Goal: Task Accomplishment & Management: Manage account settings

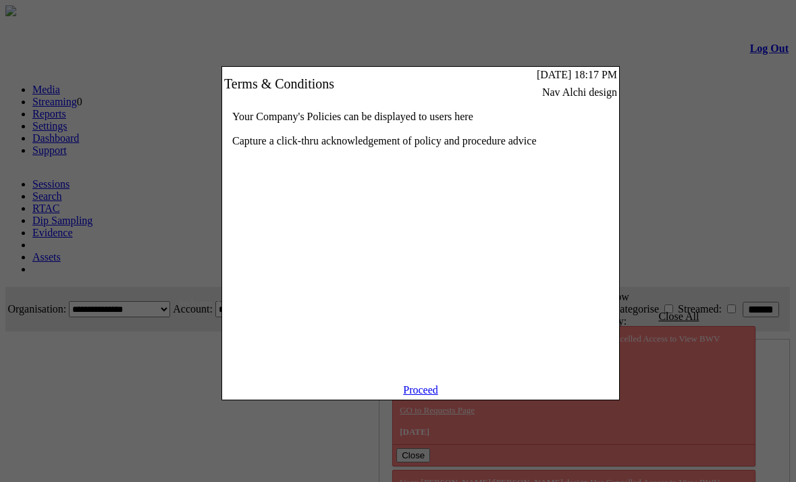
scroll to position [0, 40]
click at [417, 395] on link "Proceed" at bounding box center [420, 389] width 35 height 11
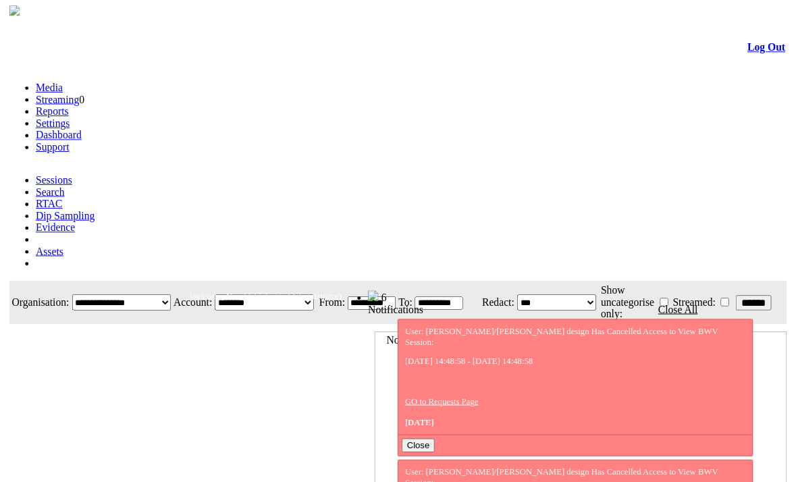
scroll to position [0, 40]
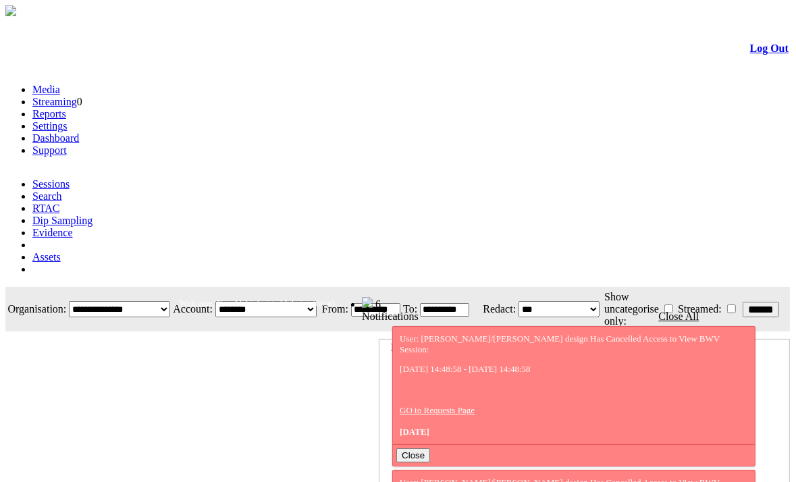
click at [73, 227] on link "Evidence" at bounding box center [52, 232] width 40 height 11
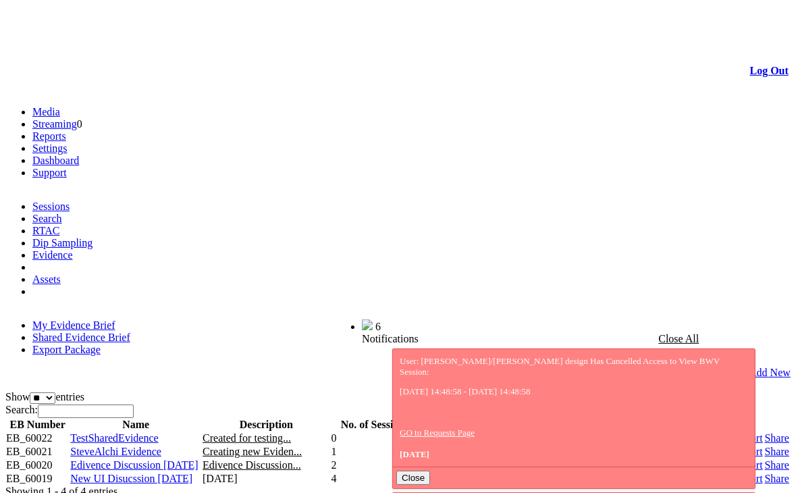
click at [130, 331] on link "Shared Evidence Brief" at bounding box center [81, 336] width 98 height 11
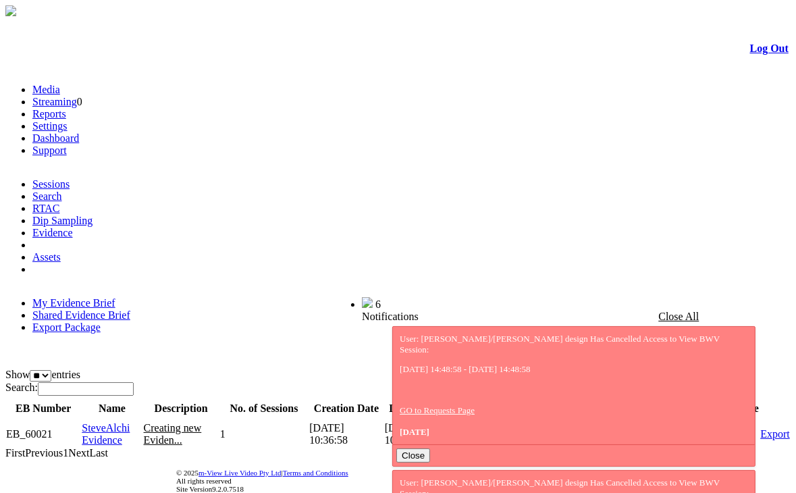
click at [125, 422] on span "SteveAlchi Evidence" at bounding box center [106, 434] width 48 height 24
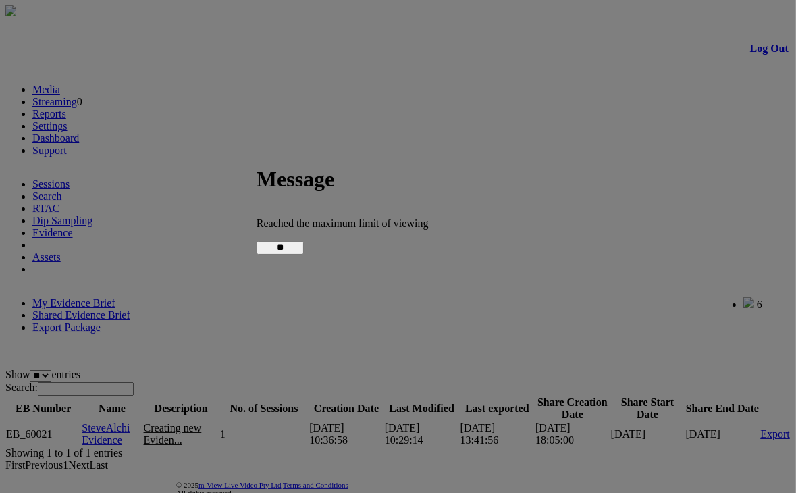
click at [304, 250] on input "**" at bounding box center [279, 247] width 47 height 13
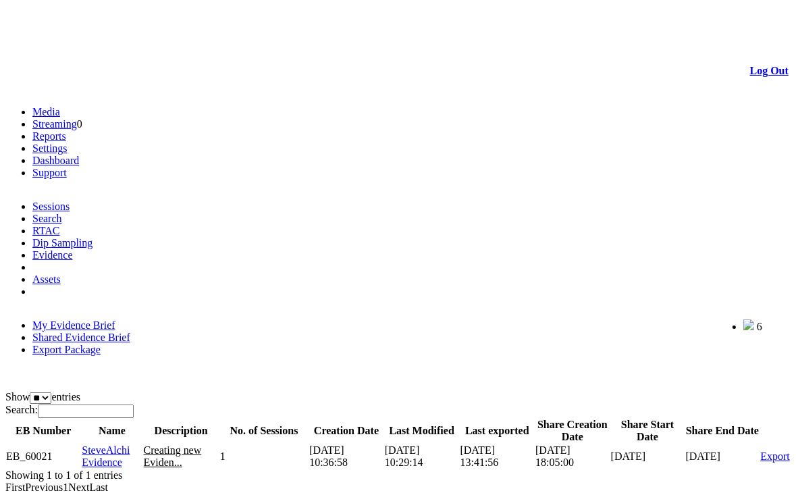
click at [130, 444] on span "SteveAlchi Evidence" at bounding box center [106, 456] width 48 height 24
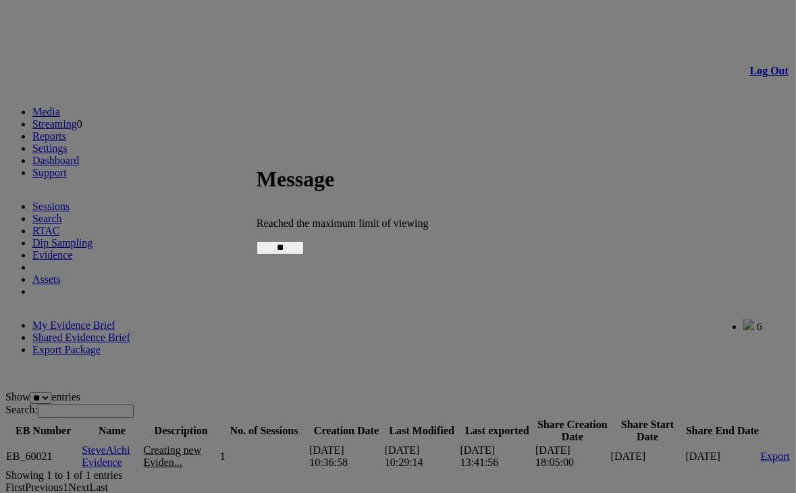
click at [304, 245] on input "**" at bounding box center [279, 247] width 47 height 13
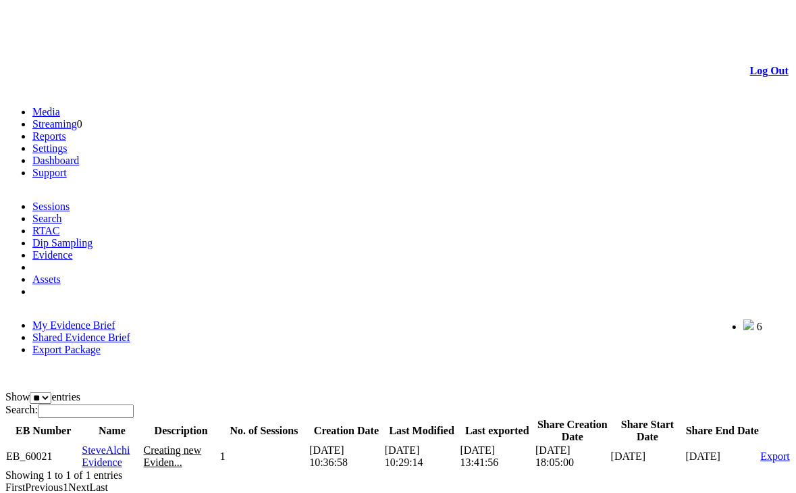
click at [104, 319] on link "My Evidence Brief" at bounding box center [73, 324] width 83 height 11
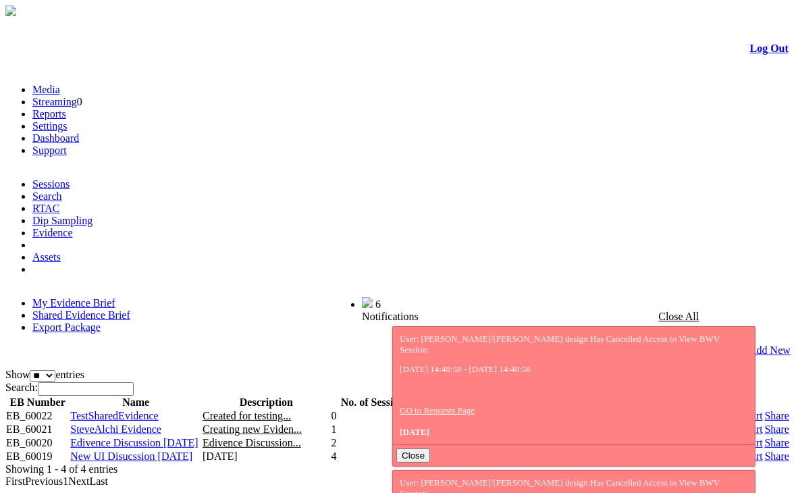
click at [765, 437] on link "Share" at bounding box center [777, 442] width 24 height 11
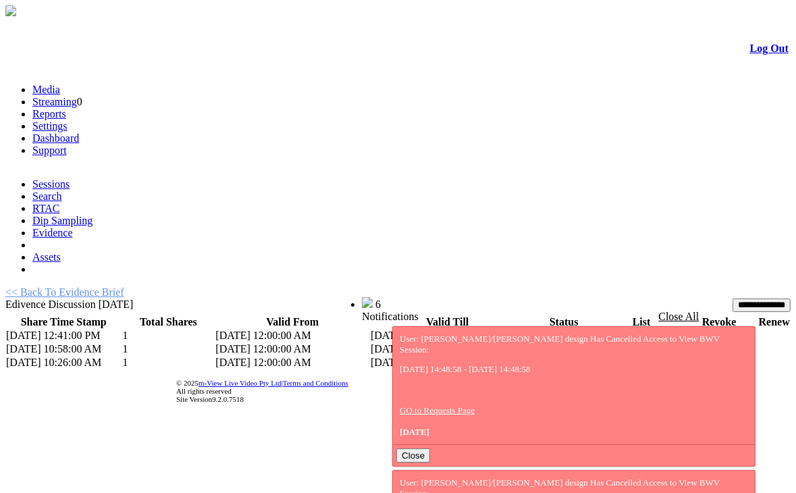
click at [736, 298] on input "**********" at bounding box center [761, 304] width 58 height 13
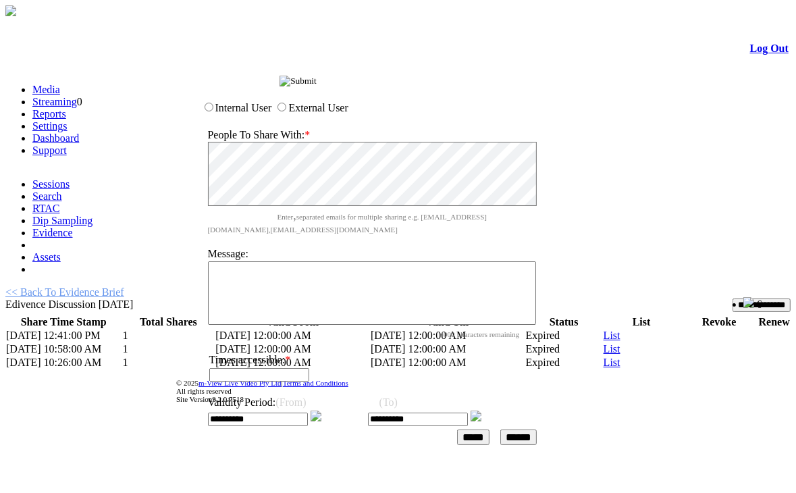
click at [335, 279] on textarea at bounding box center [372, 292] width 328 height 63
type textarea "**********"
click at [285, 368] on input "text" at bounding box center [259, 374] width 100 height 13
type input "*"
click at [481, 410] on img at bounding box center [475, 415] width 11 height 11
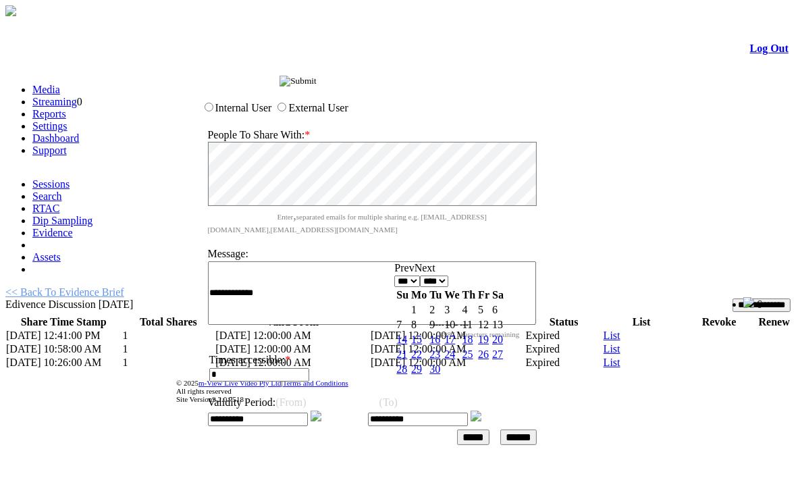
click at [422, 340] on link "15" at bounding box center [416, 338] width 11 height 11
type input "**********"
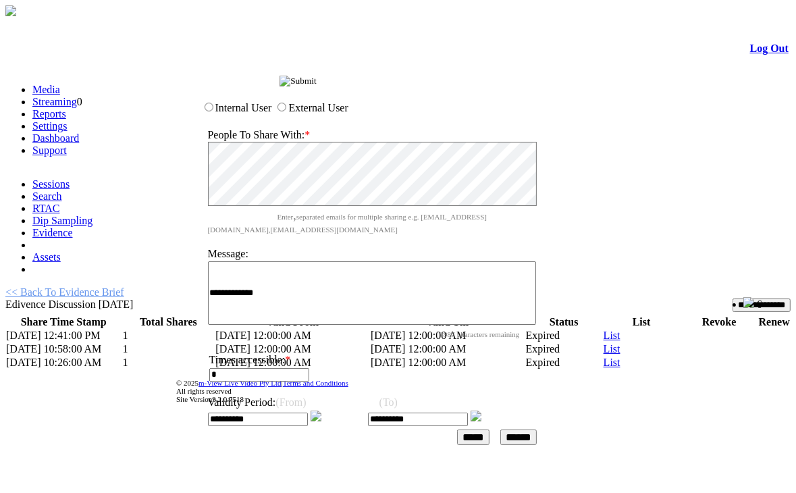
click at [489, 429] on input "*****" at bounding box center [473, 437] width 32 height 16
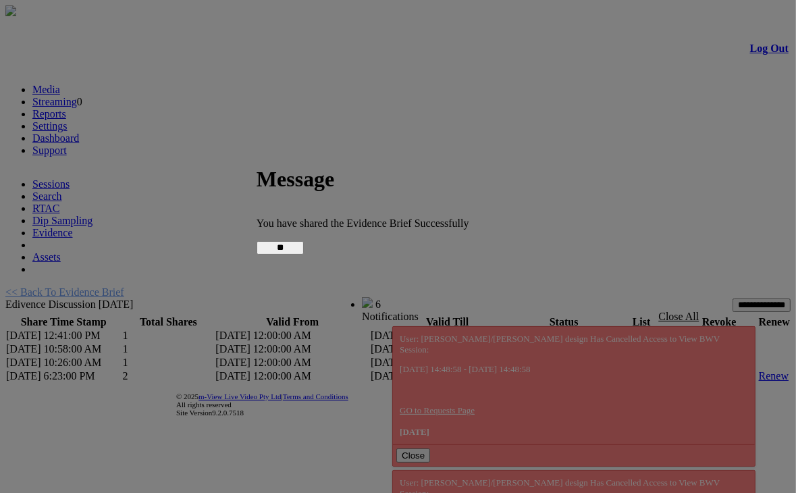
click at [304, 246] on input "**" at bounding box center [279, 247] width 47 height 13
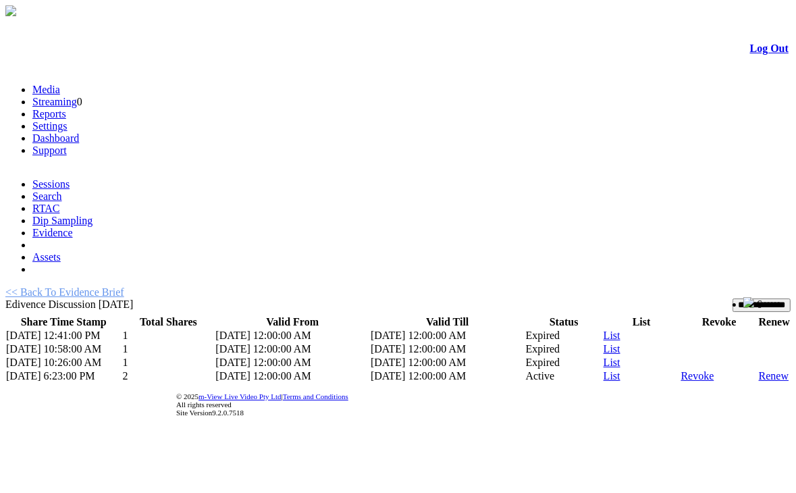
click at [604, 370] on link "List" at bounding box center [611, 375] width 17 height 11
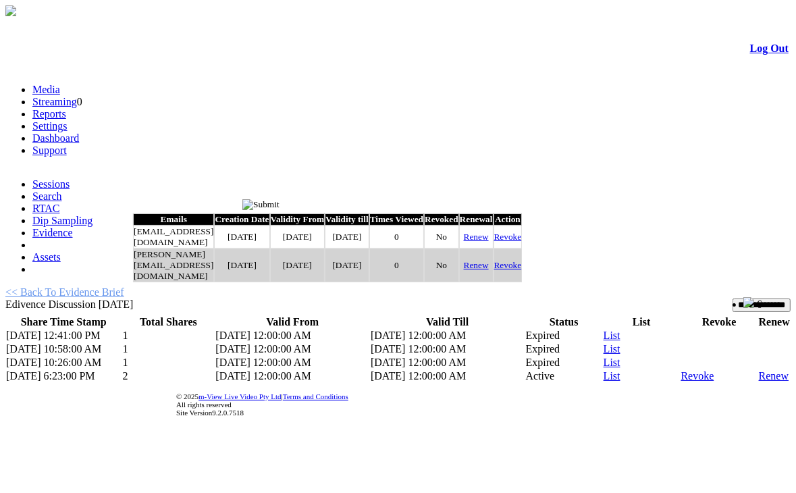
click at [279, 203] on input "image" at bounding box center [260, 204] width 37 height 11
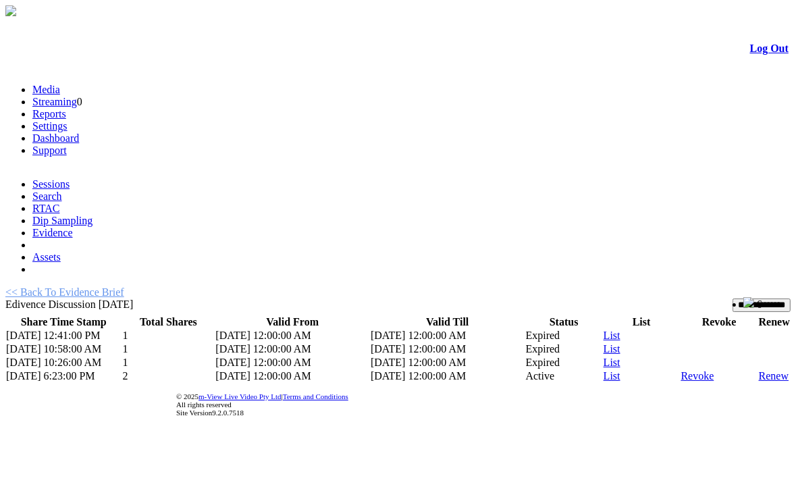
click at [732, 298] on input "**********" at bounding box center [761, 304] width 58 height 13
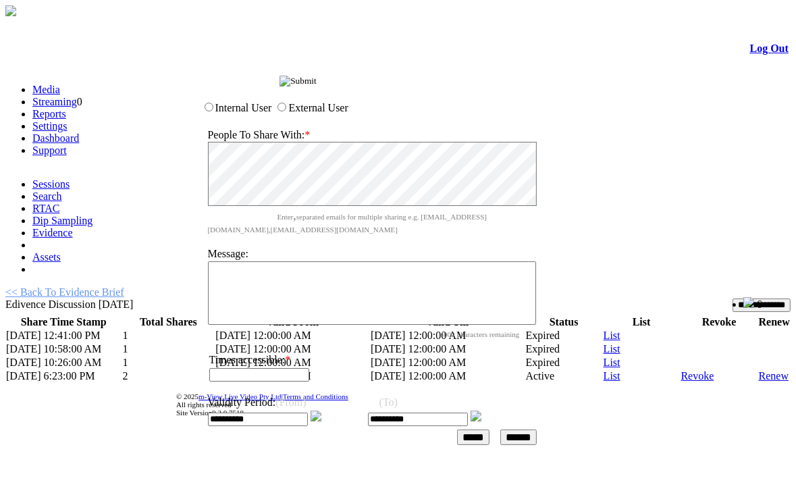
click at [316, 80] on input "image" at bounding box center [297, 81] width 37 height 11
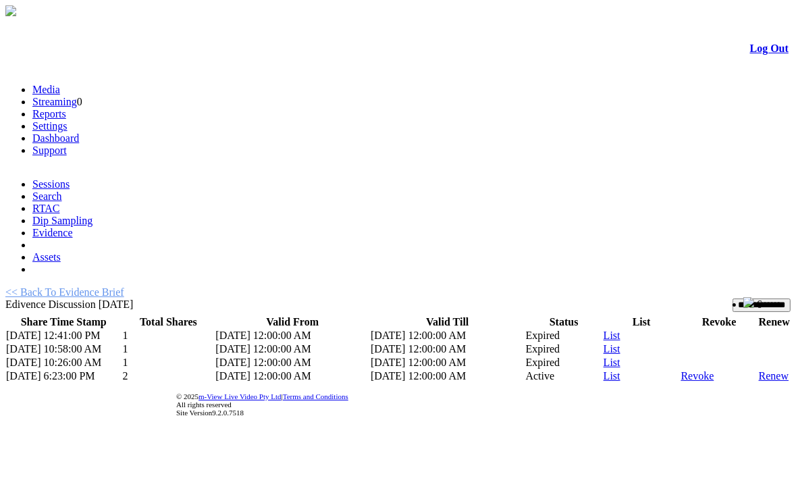
click at [603, 370] on link "List" at bounding box center [611, 375] width 17 height 11
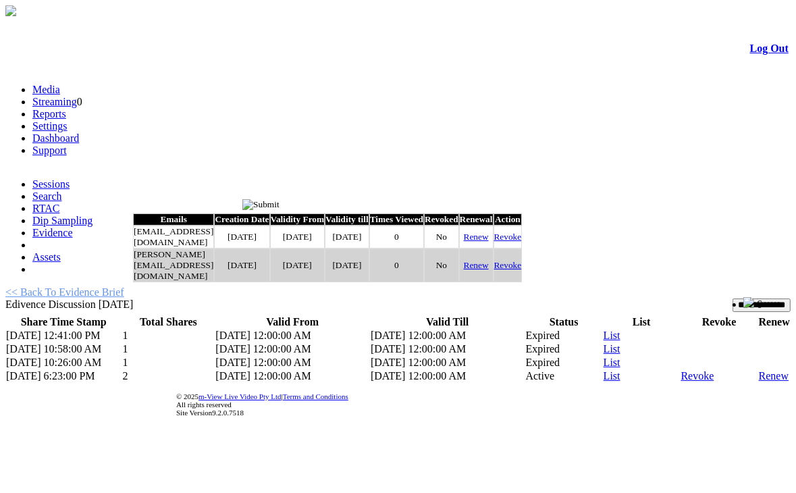
click at [489, 242] on link "Renew" at bounding box center [476, 236] width 25 height 10
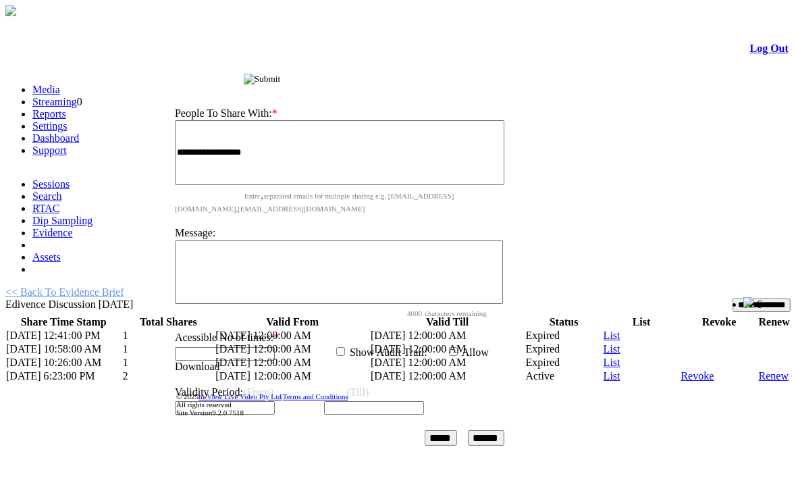
drag, startPoint x: 423, startPoint y: 203, endPoint x: 464, endPoint y: 60, distance: 148.9
click at [464, 70] on div "Share Evidence Brief" at bounding box center [343, 77] width 360 height 14
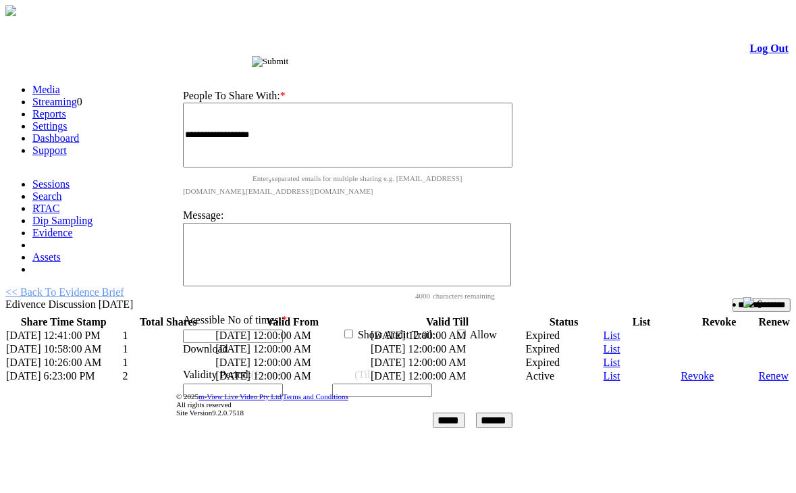
click at [289, 63] on input "image" at bounding box center [270, 61] width 37 height 11
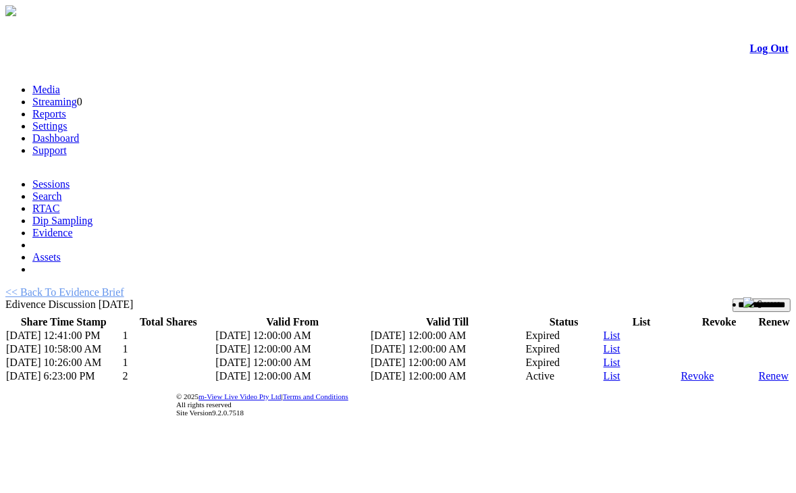
click at [603, 370] on link "List" at bounding box center [611, 375] width 17 height 11
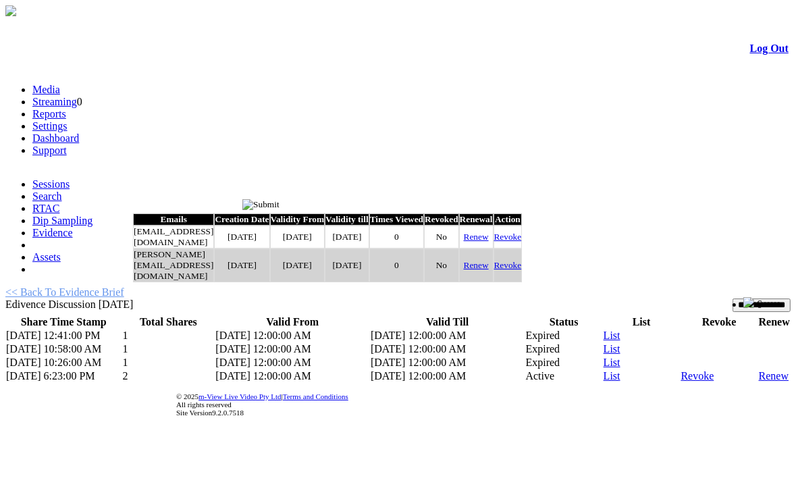
click at [489, 241] on link "Renew" at bounding box center [476, 236] width 25 height 10
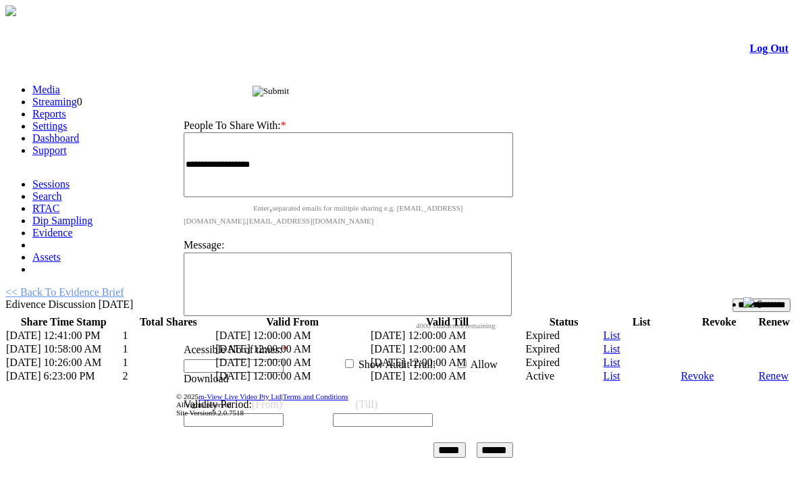
drag, startPoint x: 359, startPoint y: 209, endPoint x: 401, endPoint y: 95, distance: 120.8
click at [401, 95] on div "Share Evidence Brief" at bounding box center [351, 89] width 360 height 14
click at [289, 92] on input "image" at bounding box center [270, 91] width 37 height 11
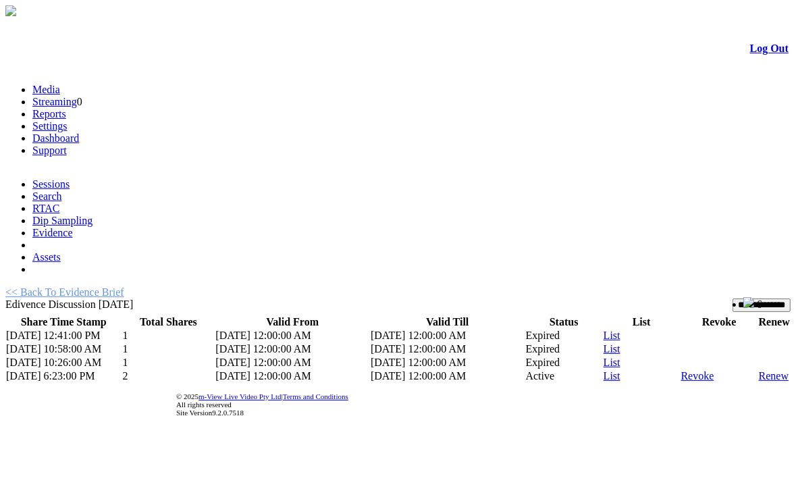
click at [606, 370] on link "List" at bounding box center [611, 375] width 17 height 11
click at [736, 298] on input "**********" at bounding box center [761, 304] width 58 height 13
click at [537, 356] on td "Expired" at bounding box center [564, 362] width 78 height 13
click at [605, 356] on link "List" at bounding box center [611, 361] width 17 height 11
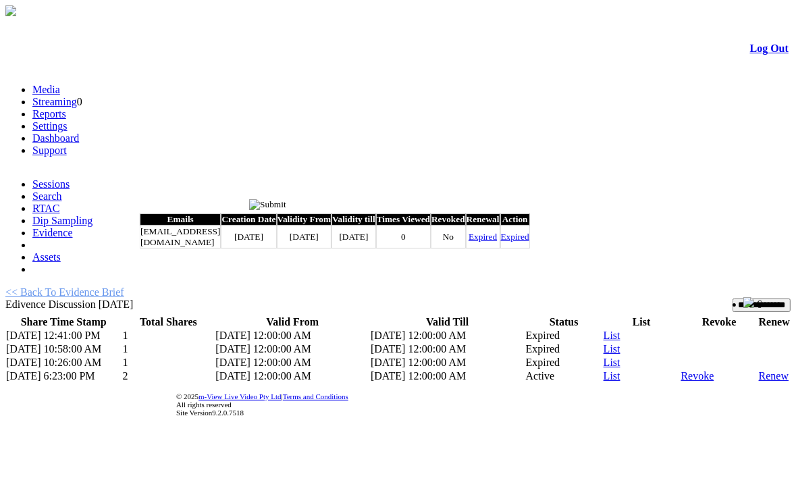
click at [286, 206] on input "image" at bounding box center [267, 204] width 37 height 11
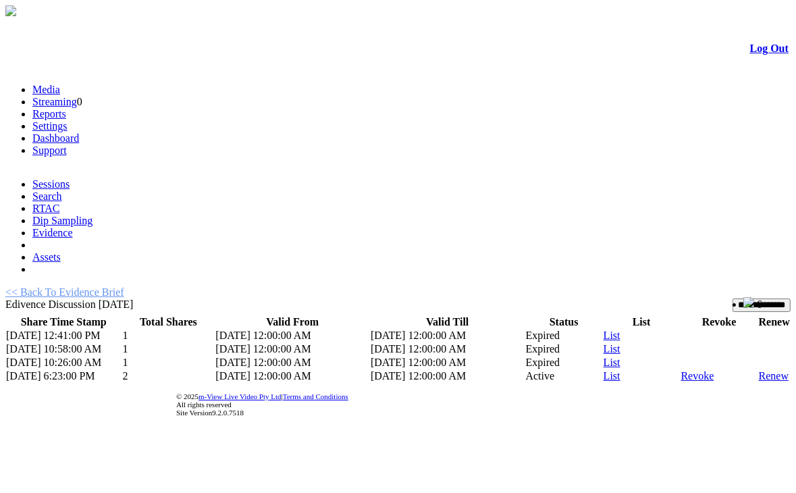
click at [732, 298] on input "**********" at bounding box center [761, 304] width 58 height 13
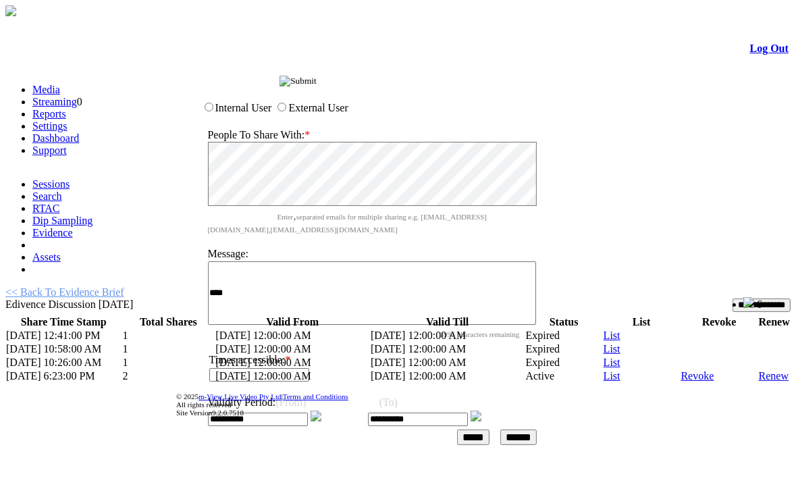
type textarea "****"
type input "*"
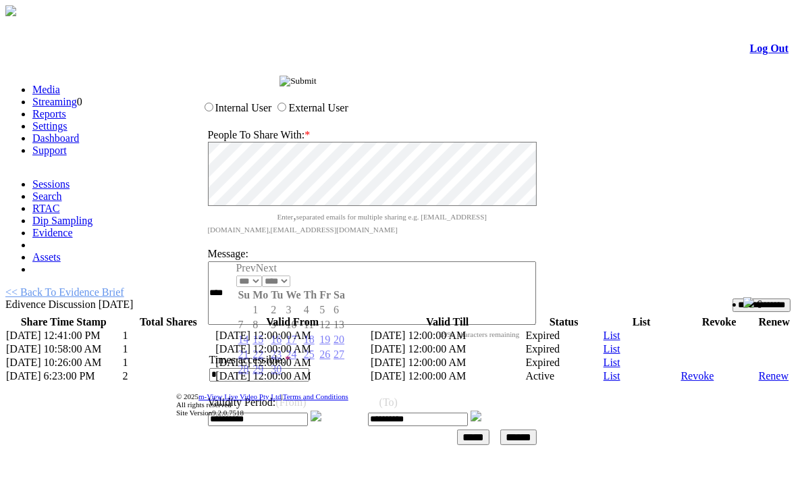
click at [481, 410] on img at bounding box center [475, 415] width 11 height 11
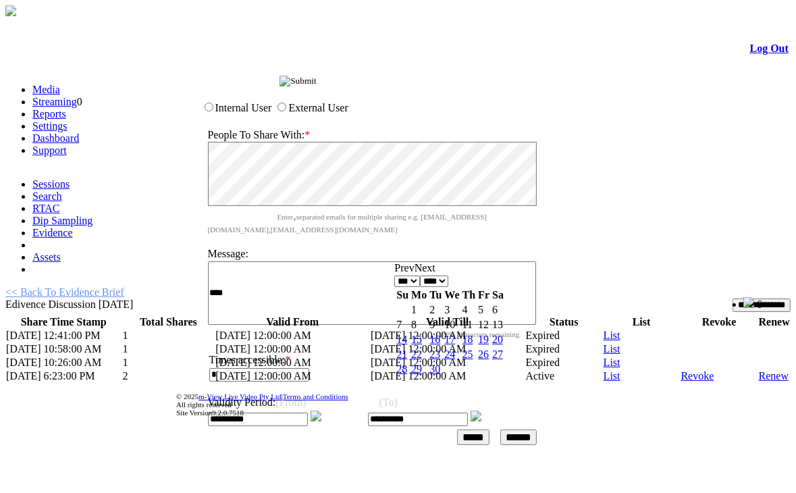
click at [422, 337] on link "15" at bounding box center [416, 338] width 11 height 11
type input "**********"
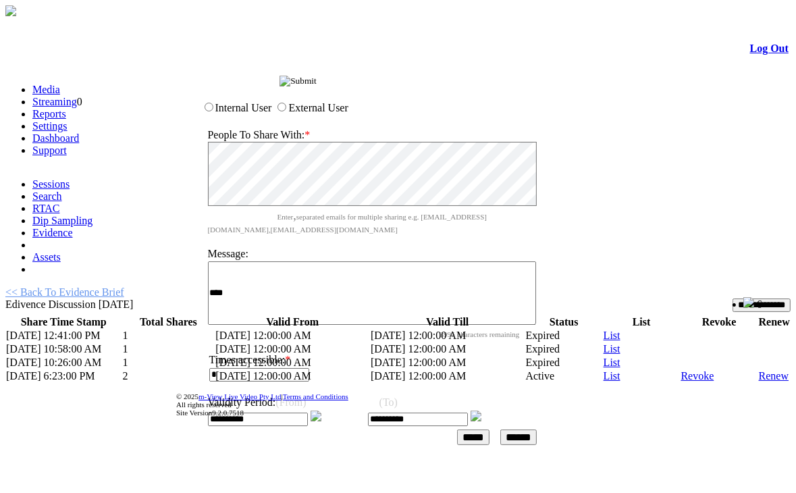
click at [489, 429] on input "*****" at bounding box center [473, 437] width 32 height 16
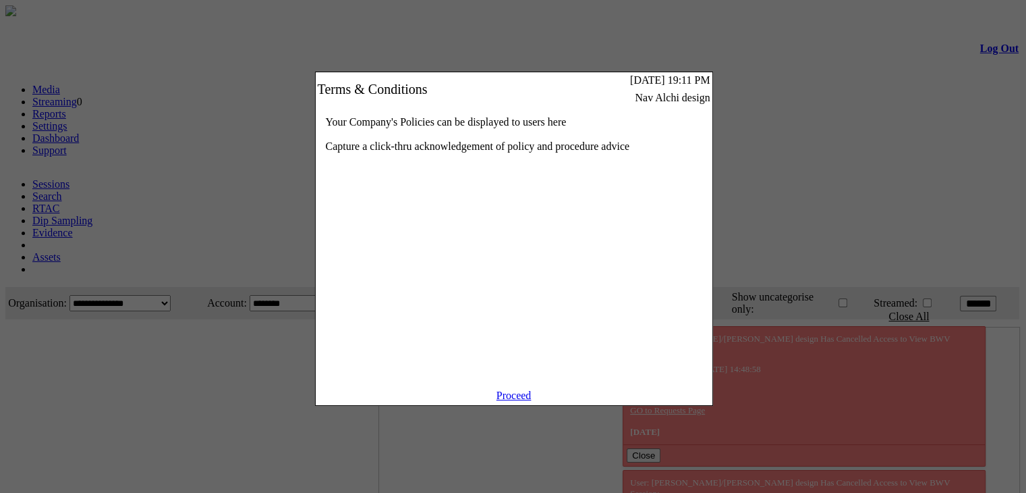
click at [509, 401] on link "Proceed" at bounding box center [514, 394] width 35 height 11
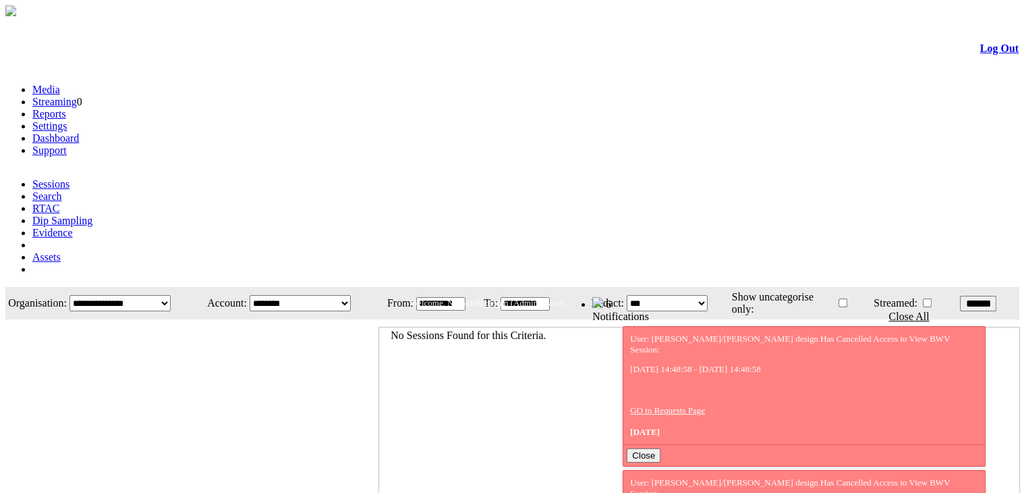
click at [73, 227] on link "Evidence" at bounding box center [52, 232] width 40 height 11
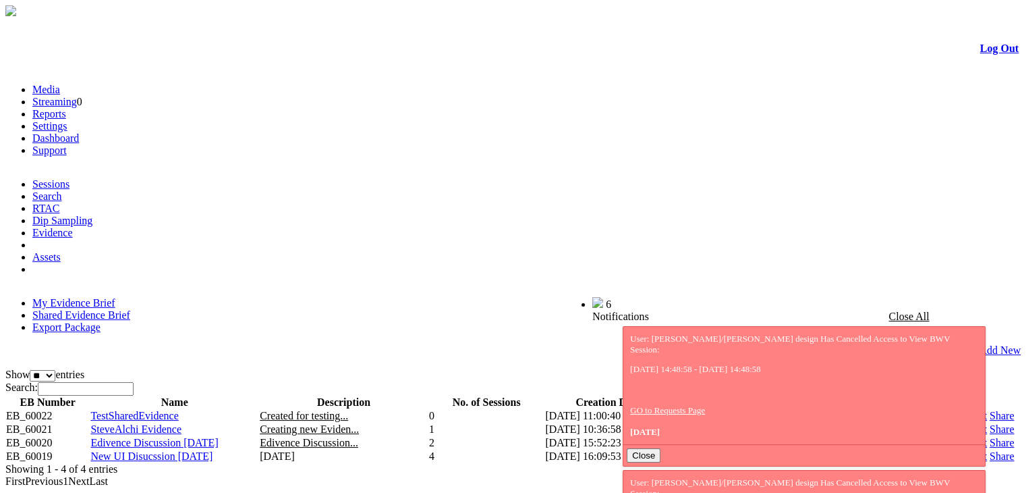
click at [990, 437] on link "Share" at bounding box center [1002, 442] width 24 height 11
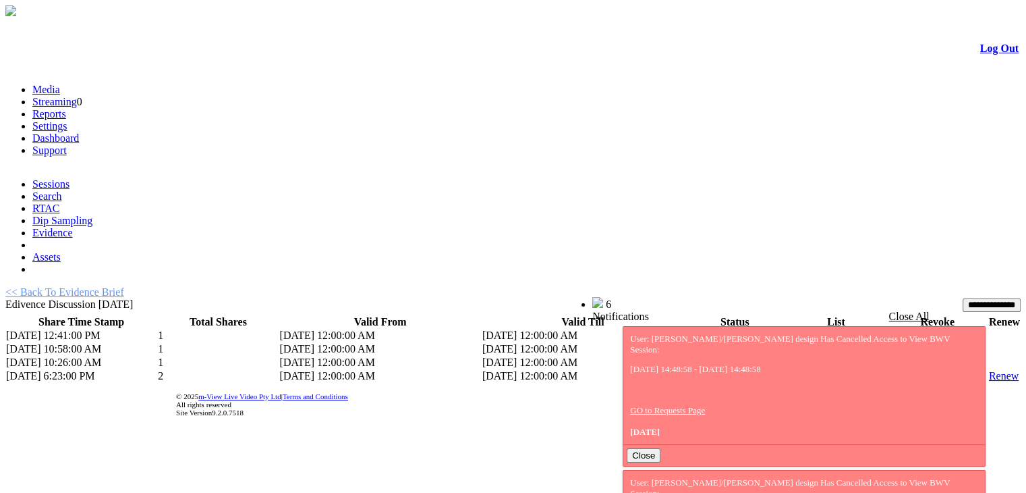
click at [786, 370] on link "List" at bounding box center [794, 375] width 17 height 11
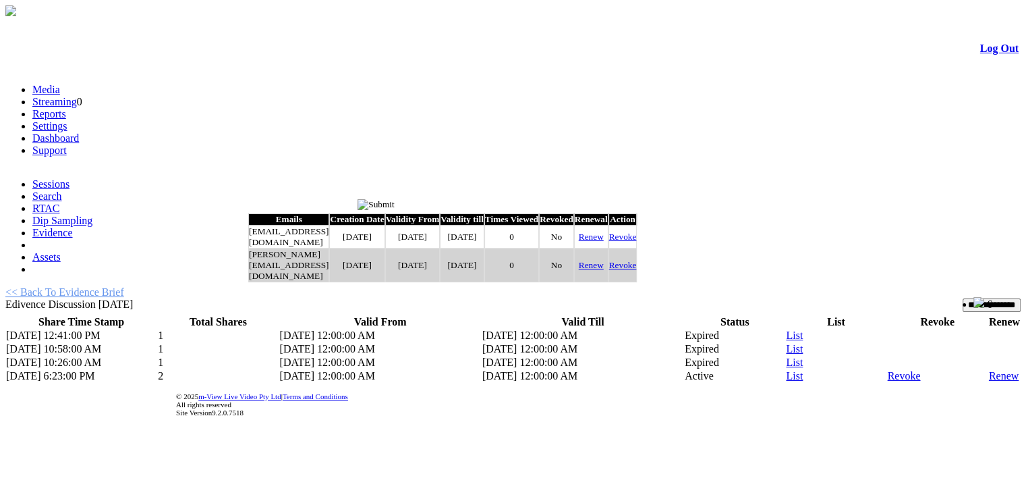
click at [604, 242] on link "Renew" at bounding box center [591, 236] width 25 height 10
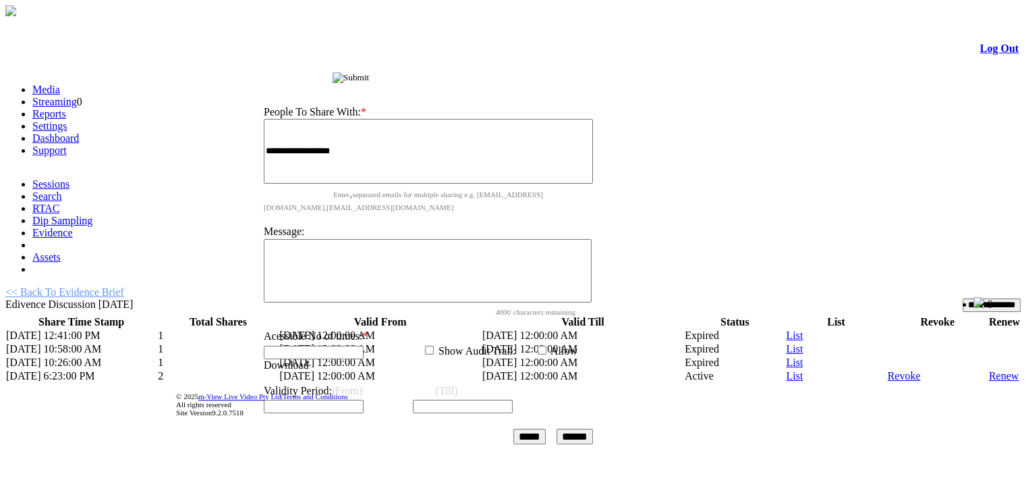
drag, startPoint x: 489, startPoint y: 206, endPoint x: 497, endPoint y: 73, distance: 133.2
click at [497, 73] on div "Share Evidence Brief" at bounding box center [432, 76] width 360 height 14
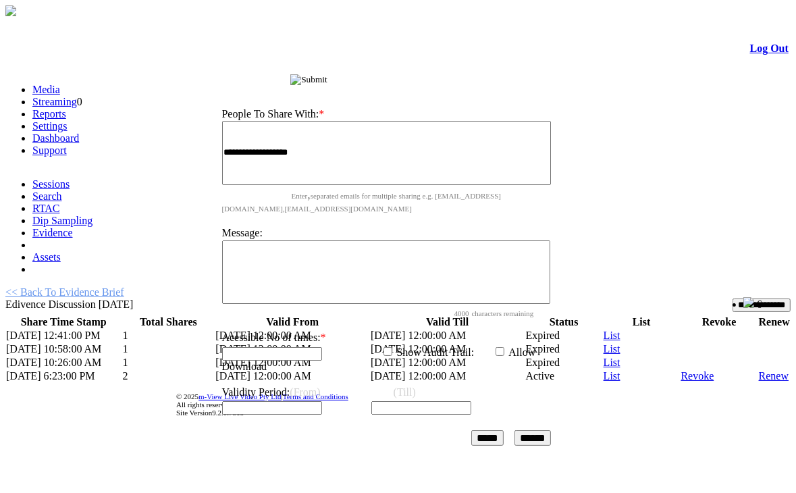
click at [327, 83] on input "image" at bounding box center [308, 79] width 37 height 11
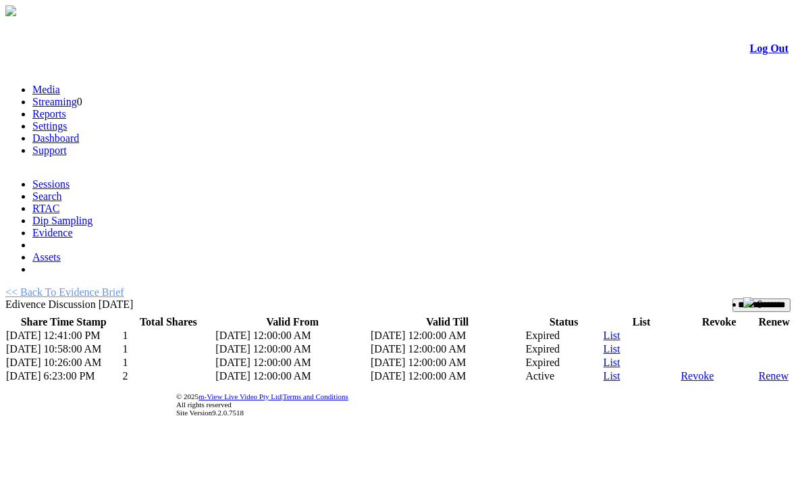
click at [603, 370] on link "List" at bounding box center [611, 375] width 17 height 11
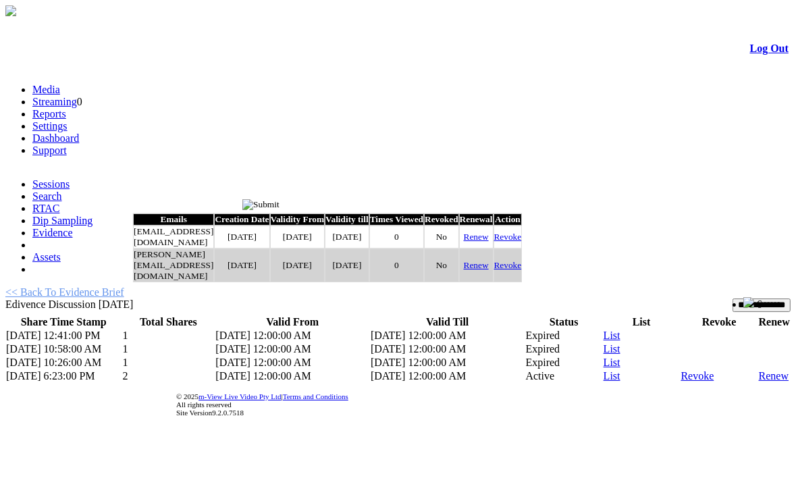
click at [489, 242] on link "Renew" at bounding box center [476, 236] width 25 height 10
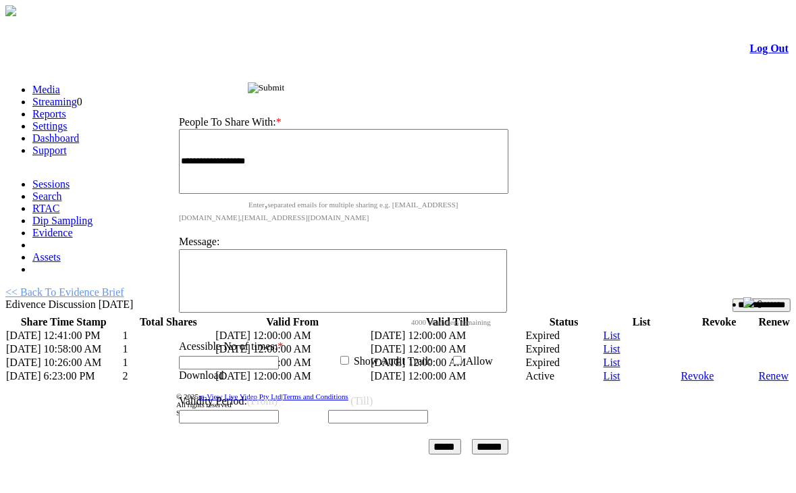
drag, startPoint x: 370, startPoint y: 204, endPoint x: 422, endPoint y: 57, distance: 155.4
click at [422, 79] on div "Share Evidence Brief" at bounding box center [347, 86] width 360 height 14
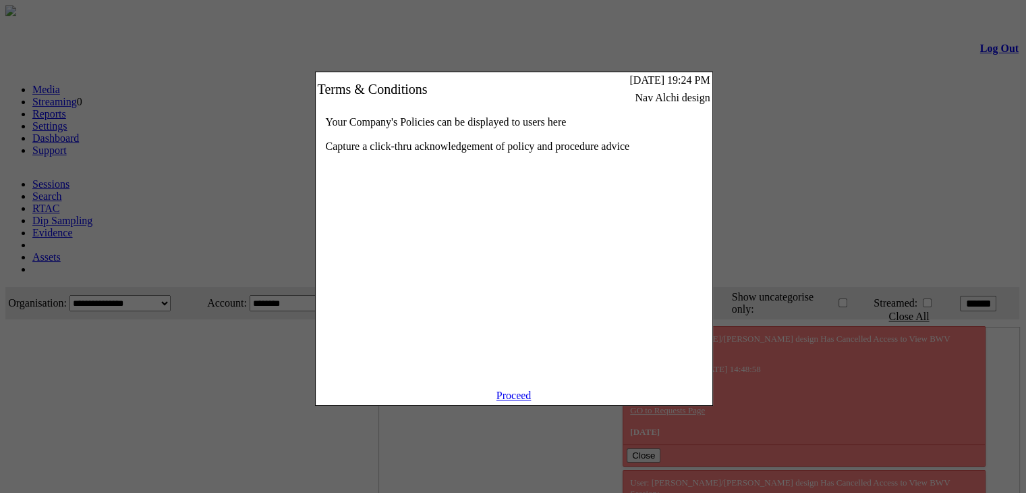
click at [517, 401] on link "Proceed" at bounding box center [514, 394] width 35 height 11
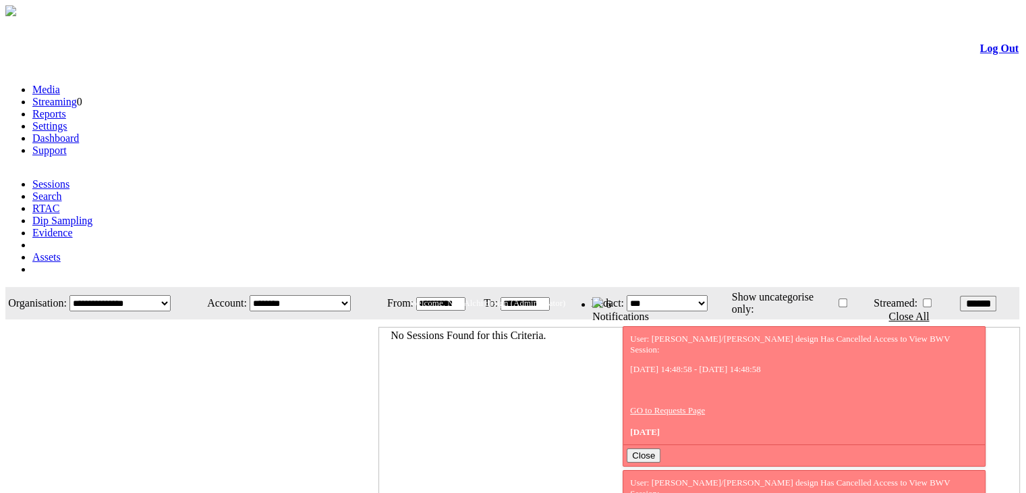
click at [73, 227] on link "Evidence" at bounding box center [52, 232] width 40 height 11
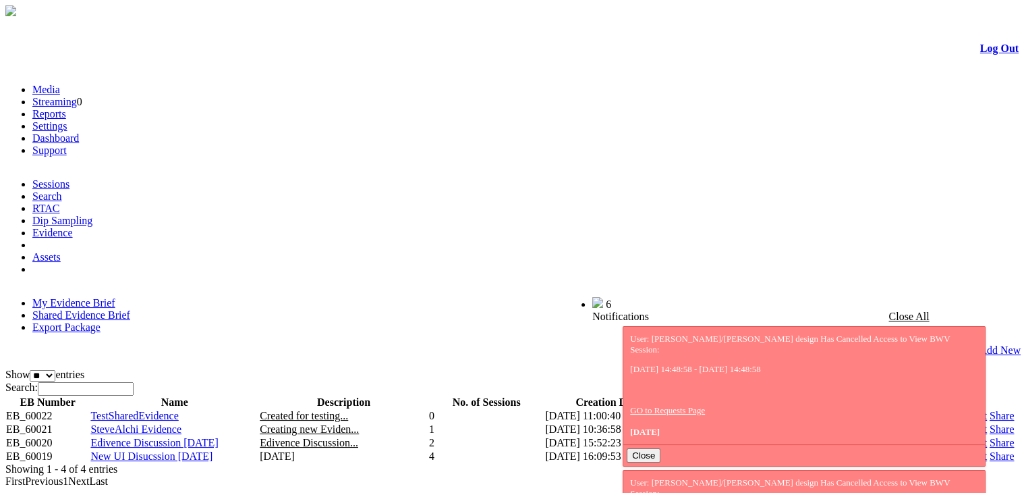
click at [990, 437] on link "Share" at bounding box center [1002, 442] width 24 height 11
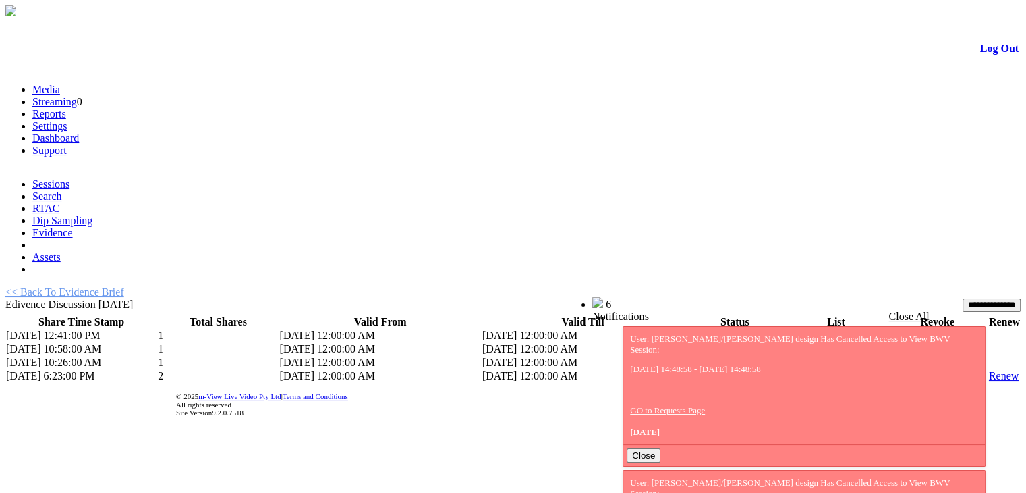
click at [786, 370] on link "List" at bounding box center [794, 375] width 17 height 11
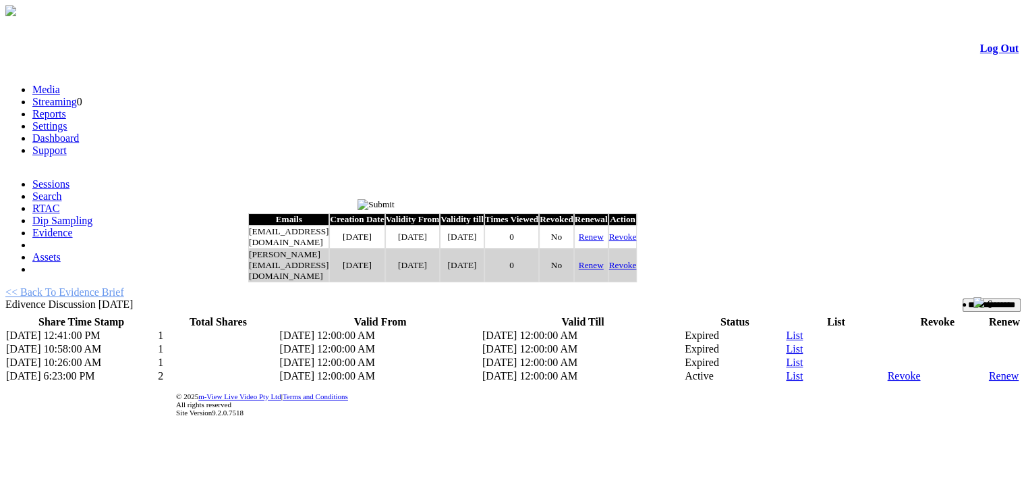
click at [604, 242] on link "Renew" at bounding box center [591, 236] width 25 height 10
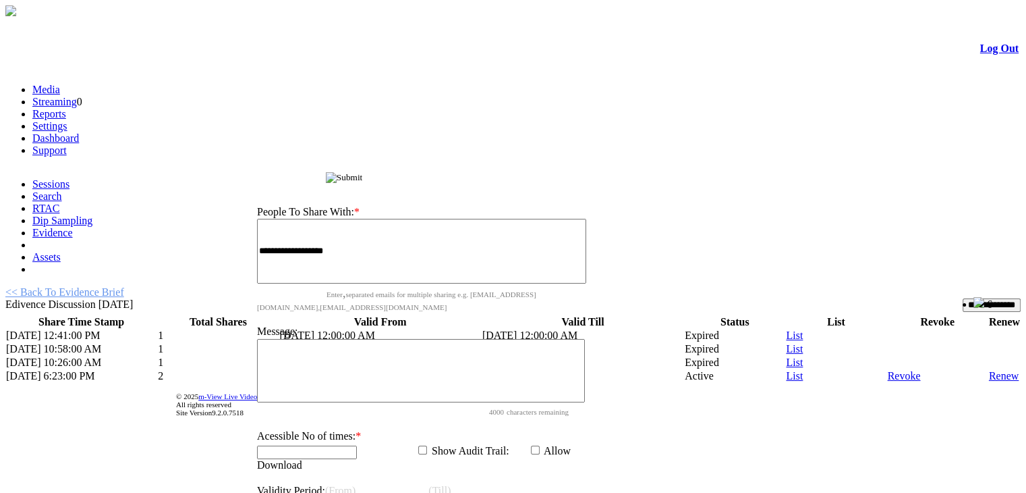
drag, startPoint x: 418, startPoint y: 207, endPoint x: 423, endPoint y: 138, distance: 69.7
click at [326, 172] on span "Share Evidence Brief" at bounding box center [285, 177] width 81 height 11
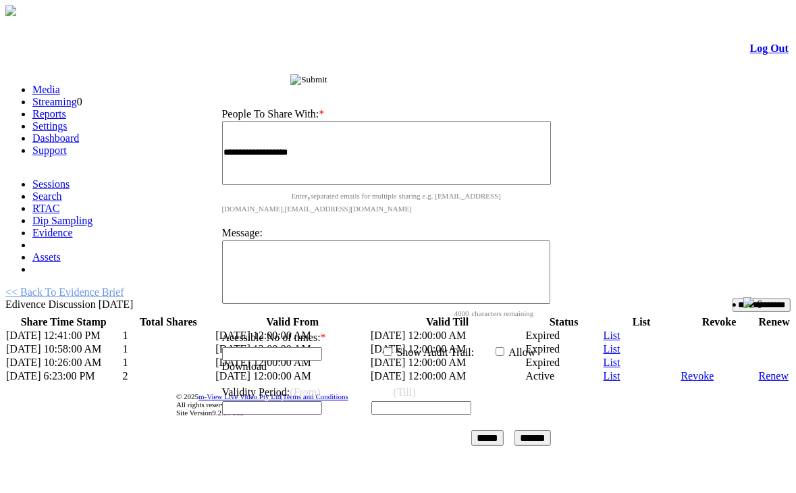
click at [339, 375] on td "Validity Period: (From) (Till)" at bounding box center [386, 401] width 331 height 53
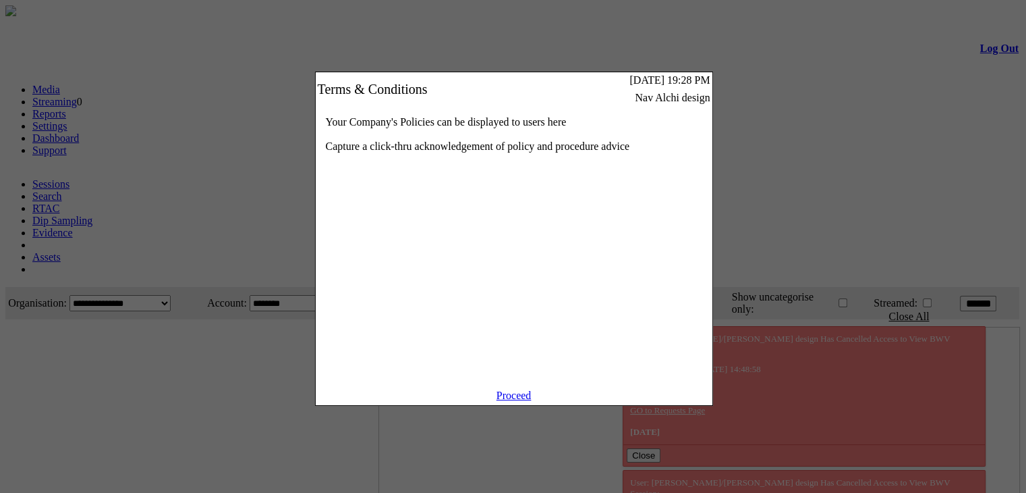
click at [510, 401] on link "Proceed" at bounding box center [514, 394] width 35 height 11
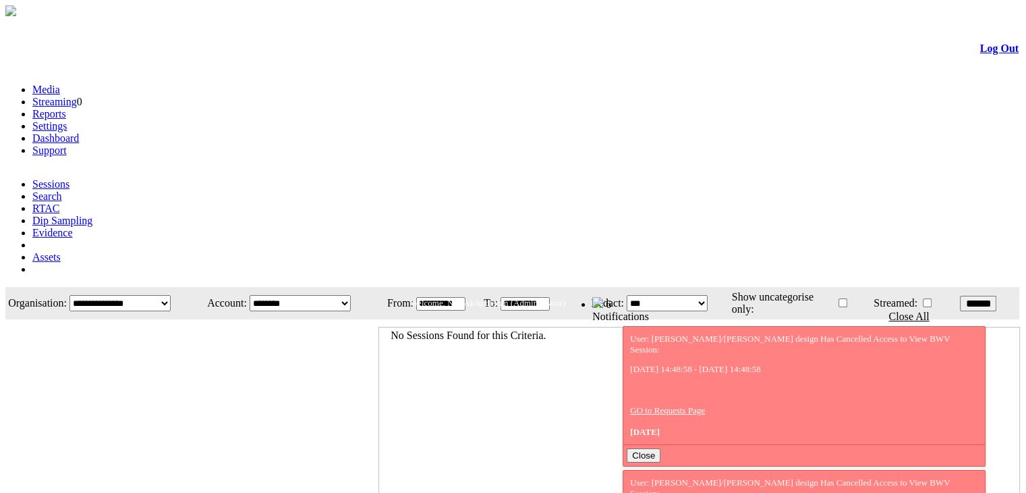
click at [73, 227] on link "Evidence" at bounding box center [52, 232] width 40 height 11
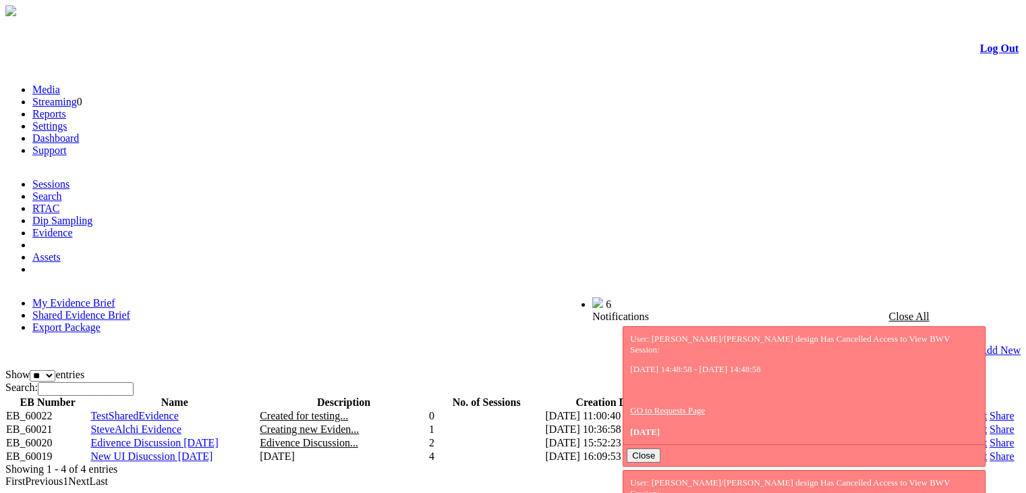
click at [990, 437] on link "Share" at bounding box center [1002, 442] width 24 height 11
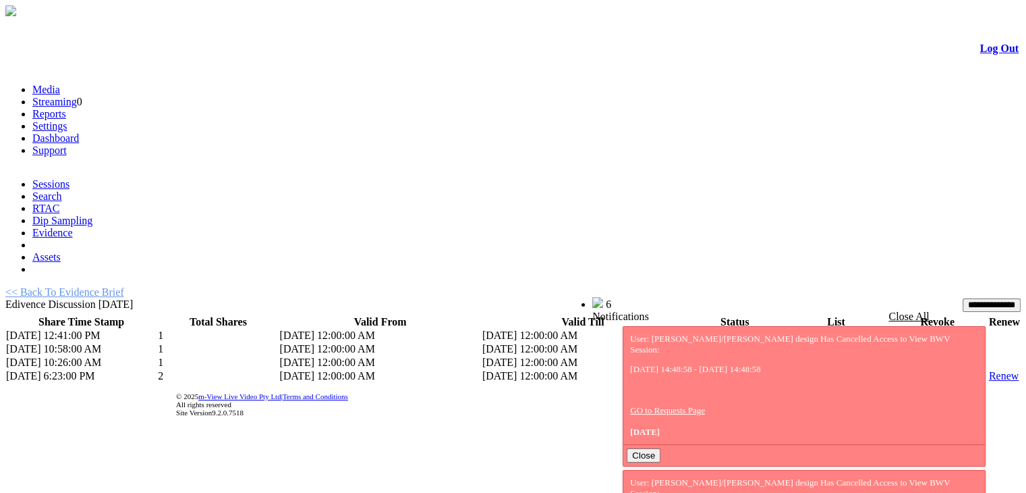
click at [787, 370] on link "List" at bounding box center [794, 375] width 17 height 11
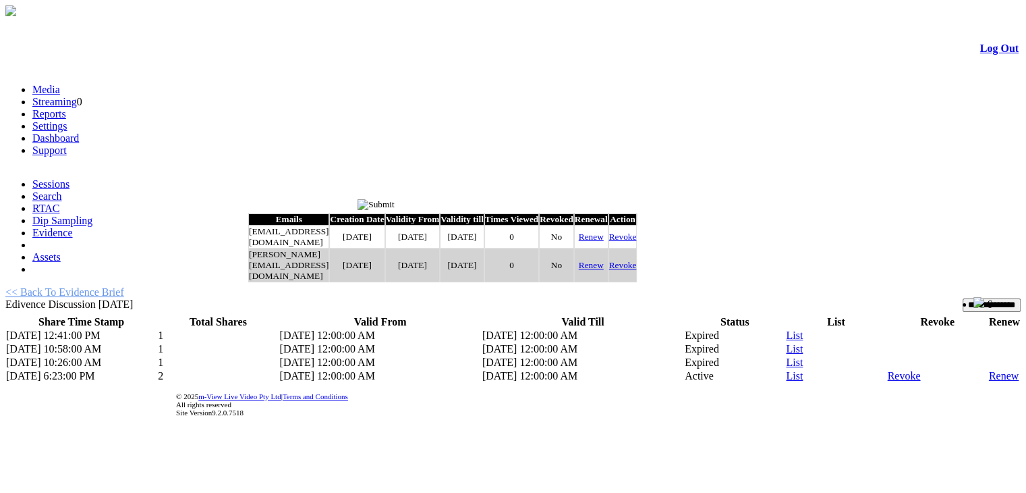
click at [604, 242] on link "Renew" at bounding box center [591, 236] width 25 height 10
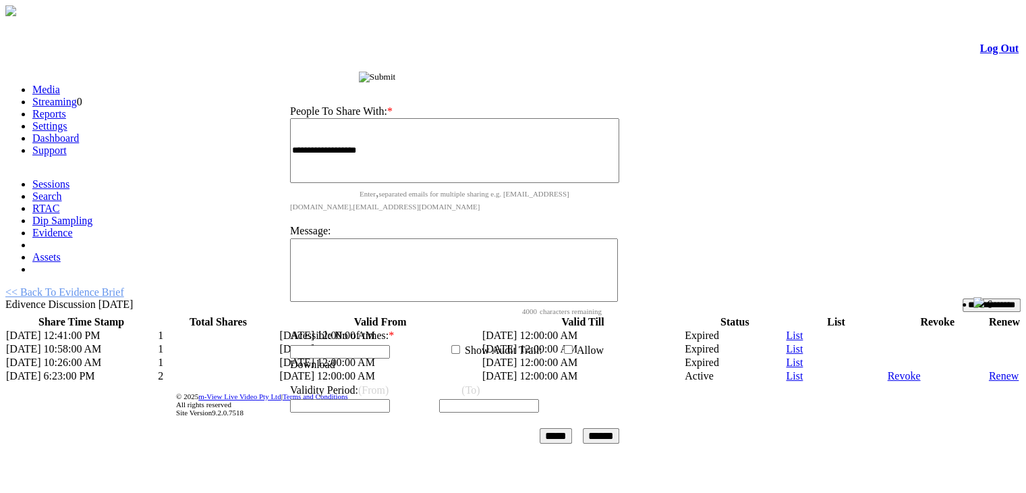
drag, startPoint x: 465, startPoint y: 208, endPoint x: 499, endPoint y: 78, distance: 133.9
click at [499, 78] on div "Share Evidence Brief" at bounding box center [458, 75] width 360 height 14
drag, startPoint x: 376, startPoint y: 341, endPoint x: 464, endPoint y: 341, distance: 87.7
click at [464, 382] on p "Validity Period: (From) (To)" at bounding box center [455, 388] width 329 height 12
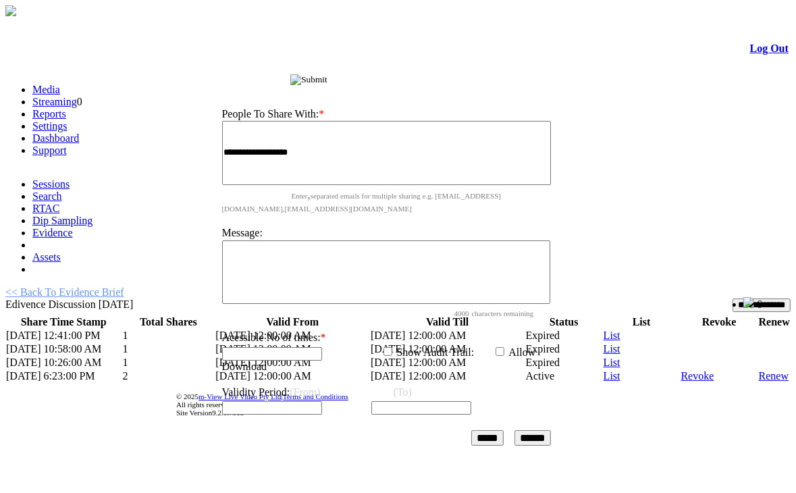
click at [348, 375] on td "Validity Period: (From) (To)" at bounding box center [386, 401] width 331 height 53
click at [344, 375] on td "Validity Period: (From) (To)" at bounding box center [386, 401] width 331 height 53
click at [541, 429] on td "***** Processing ! ******" at bounding box center [386, 437] width 331 height 17
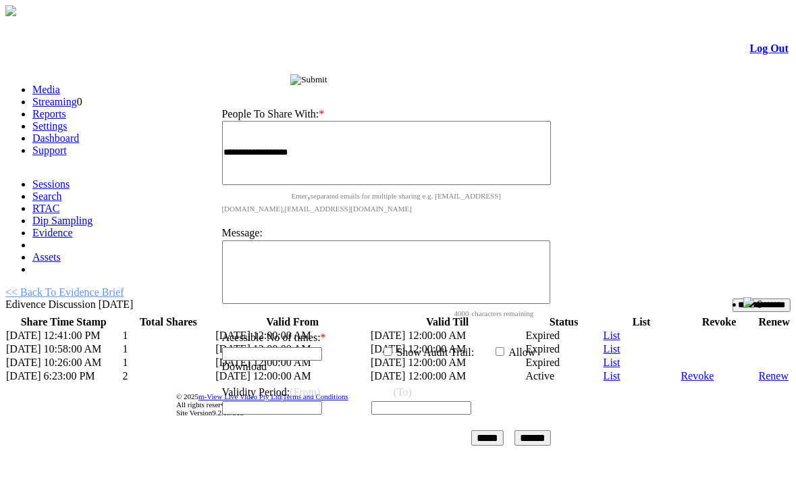
click at [542, 430] on input "******" at bounding box center [532, 438] width 36 height 16
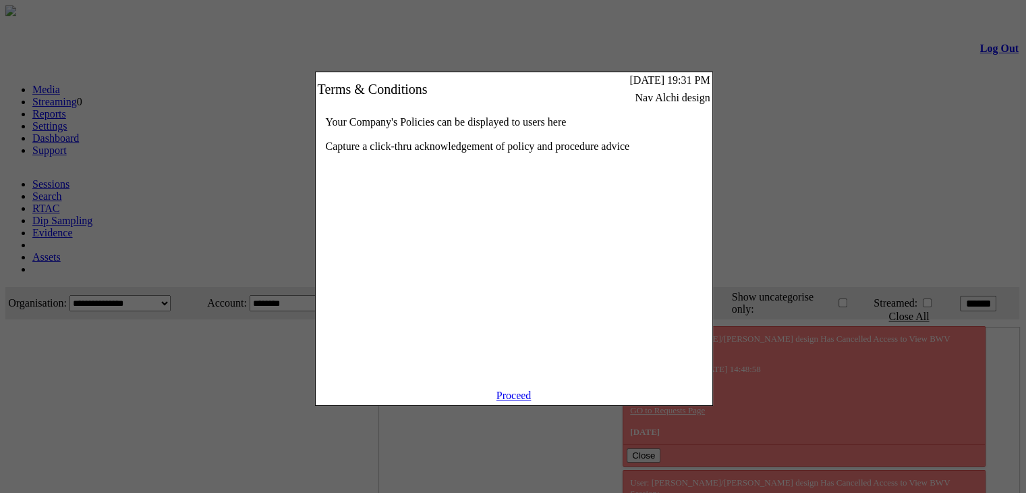
click at [527, 401] on link "Proceed" at bounding box center [514, 394] width 35 height 11
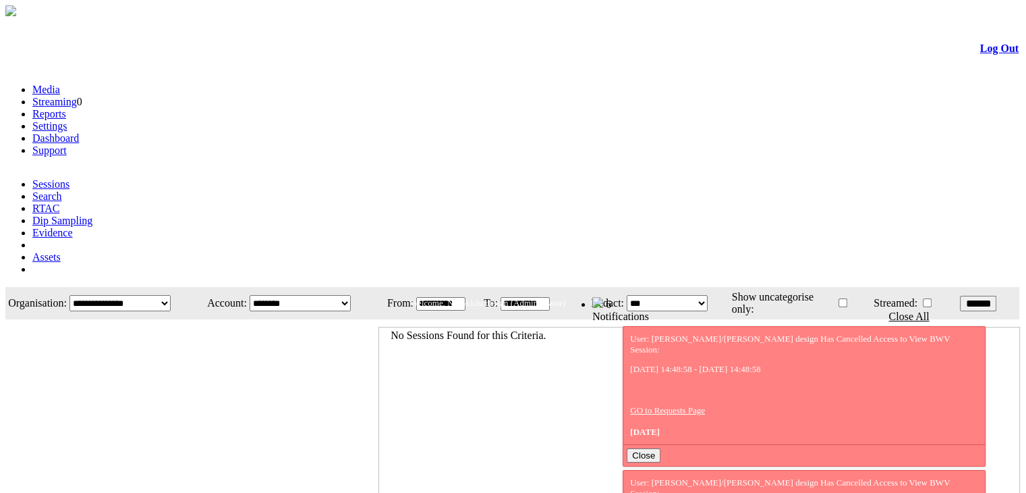
click at [73, 227] on link "Evidence" at bounding box center [52, 232] width 40 height 11
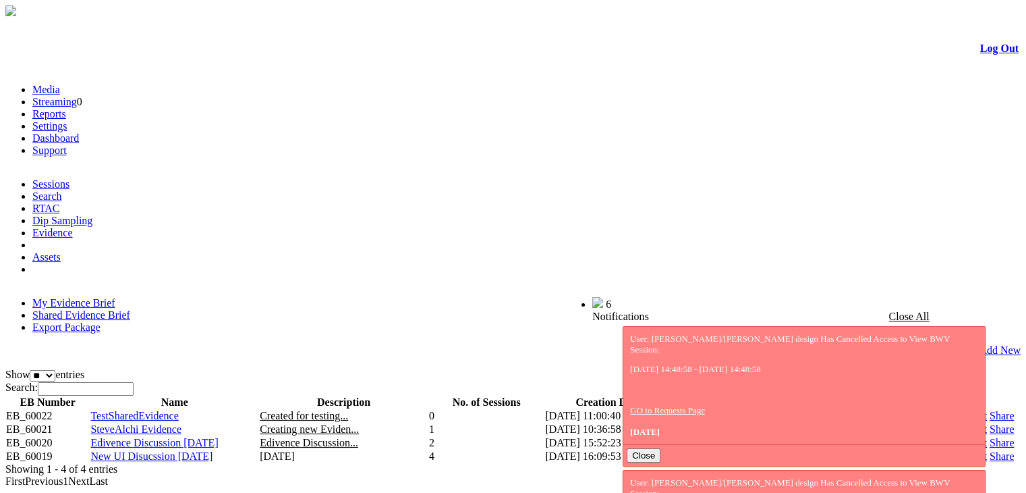
click at [990, 437] on link "Share" at bounding box center [1002, 442] width 24 height 11
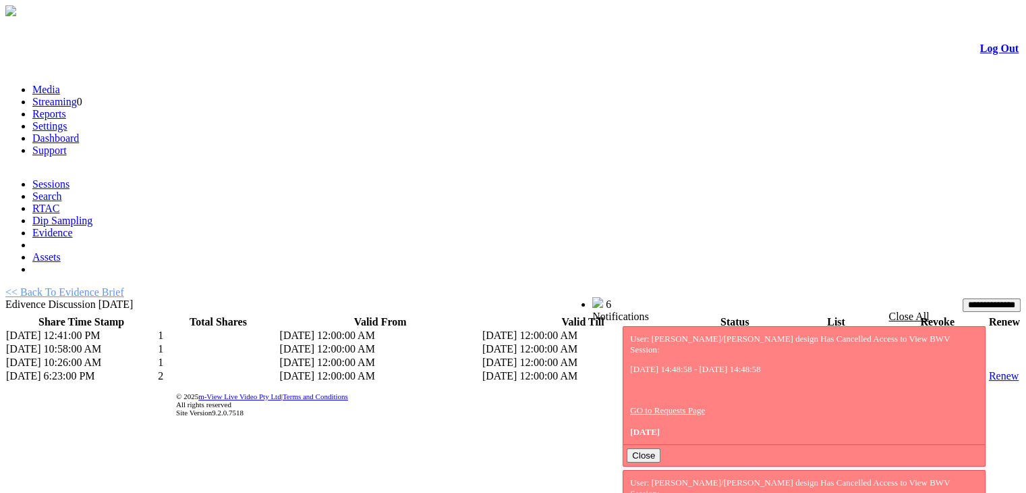
click at [786, 370] on link "List" at bounding box center [794, 375] width 17 height 11
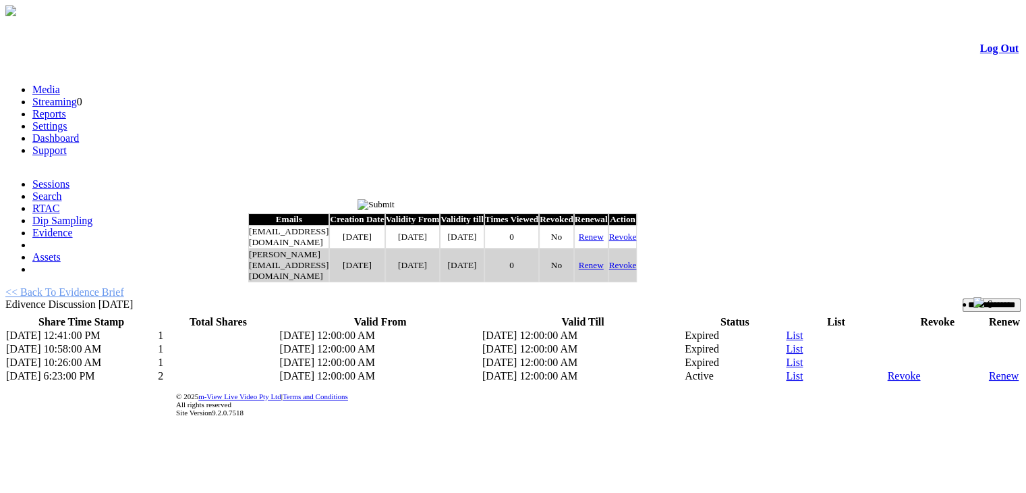
click at [604, 242] on link "Renew" at bounding box center [591, 236] width 25 height 10
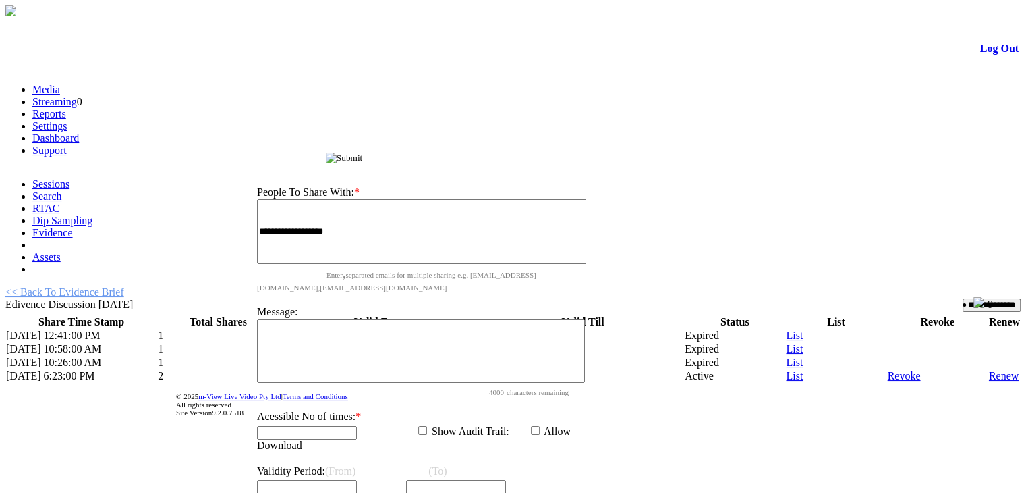
drag, startPoint x: 443, startPoint y: 205, endPoint x: 443, endPoint y: 138, distance: 66.8
click at [326, 153] on span "Share Evidence Brief" at bounding box center [285, 158] width 81 height 11
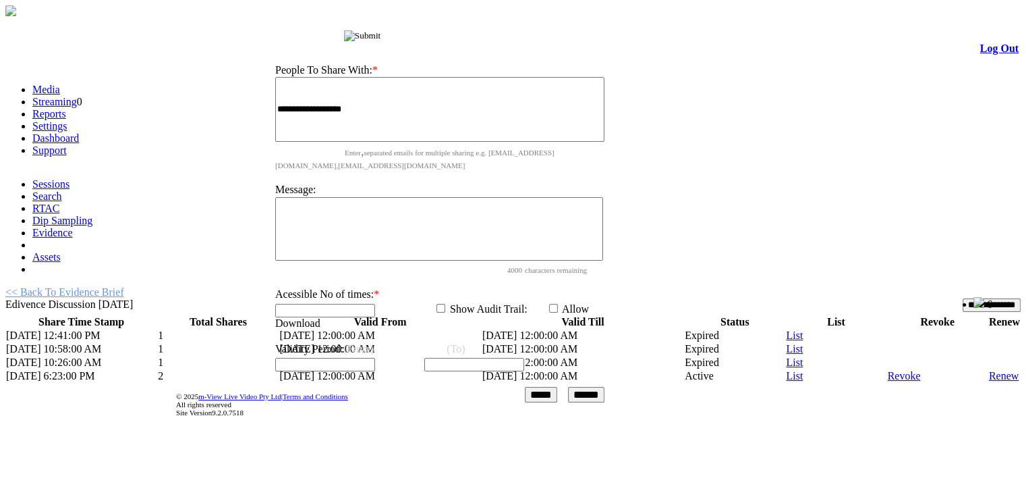
drag, startPoint x: 443, startPoint y: 138, endPoint x: 462, endPoint y: 33, distance: 106.8
click at [344, 33] on span "Share Evidence Brief" at bounding box center [303, 35] width 81 height 11
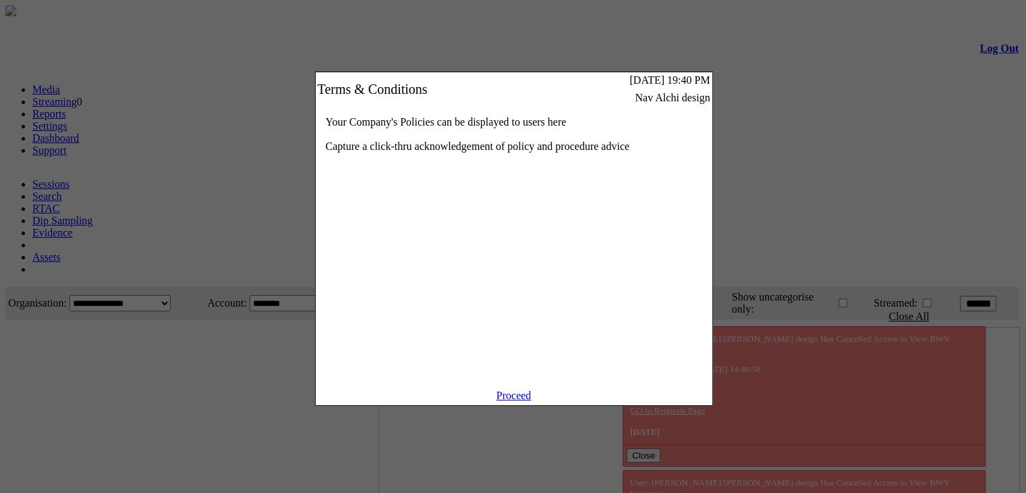
click at [507, 401] on link "Proceed" at bounding box center [514, 394] width 35 height 11
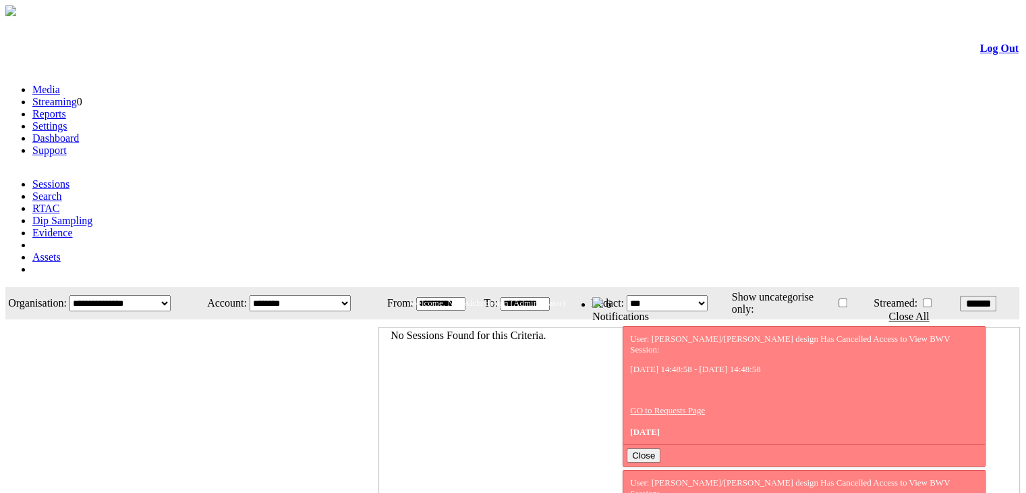
click at [73, 227] on link "Evidence" at bounding box center [52, 232] width 40 height 11
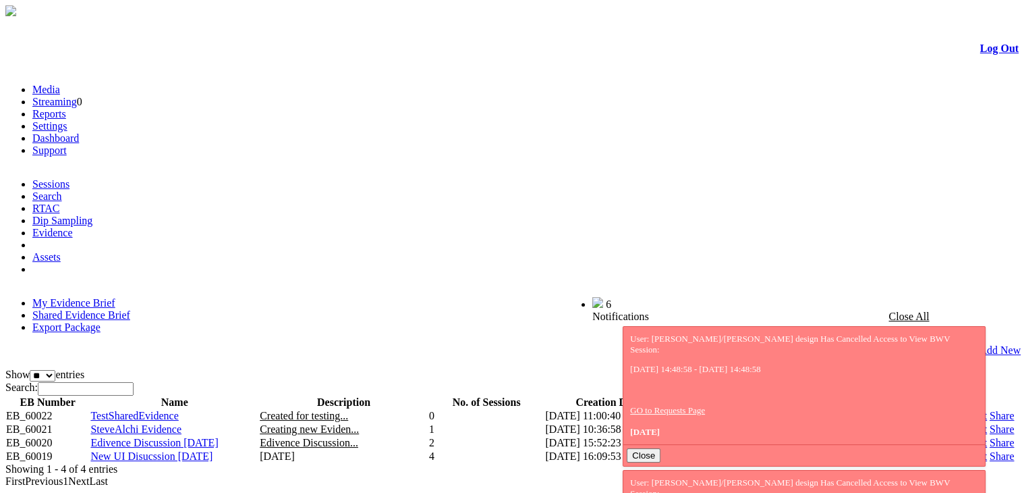
click at [990, 437] on link "Share" at bounding box center [1002, 442] width 24 height 11
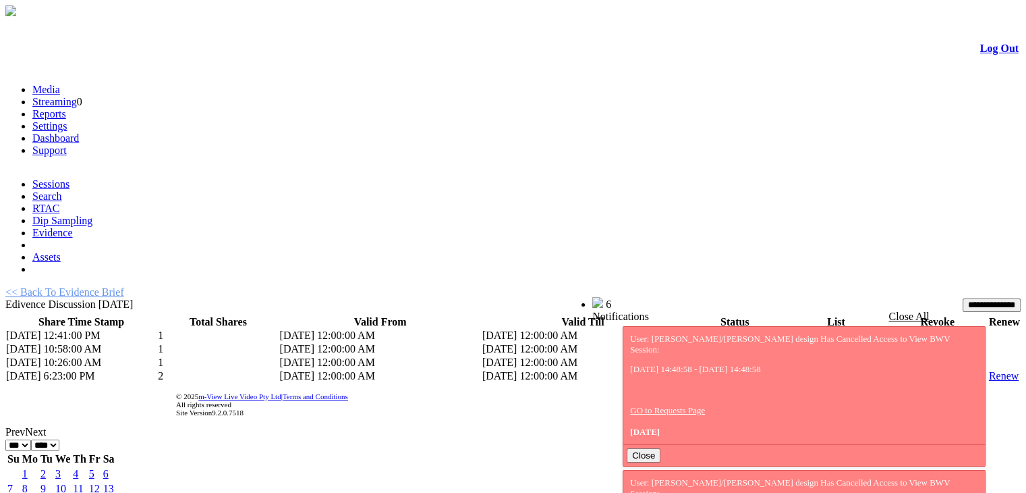
click at [786, 370] on link "List" at bounding box center [794, 375] width 17 height 11
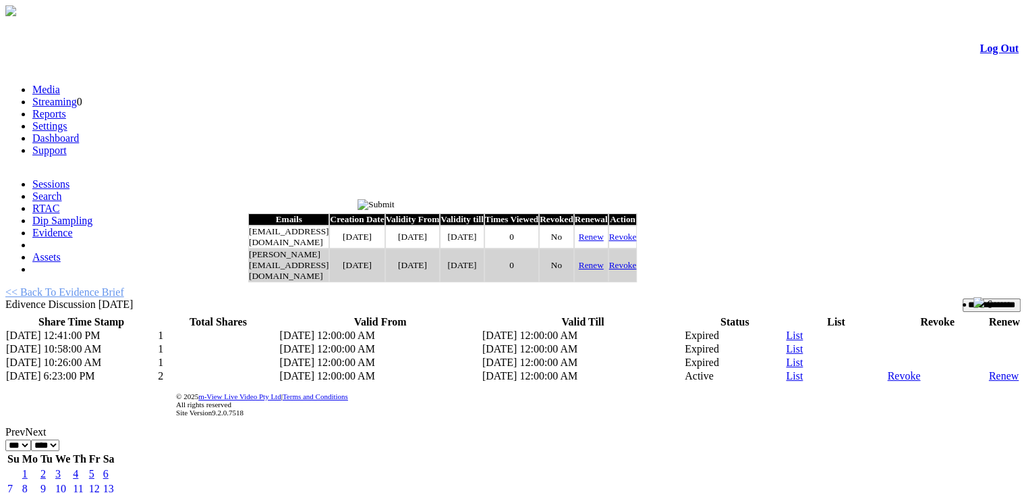
click at [604, 242] on link "Renew" at bounding box center [591, 236] width 25 height 10
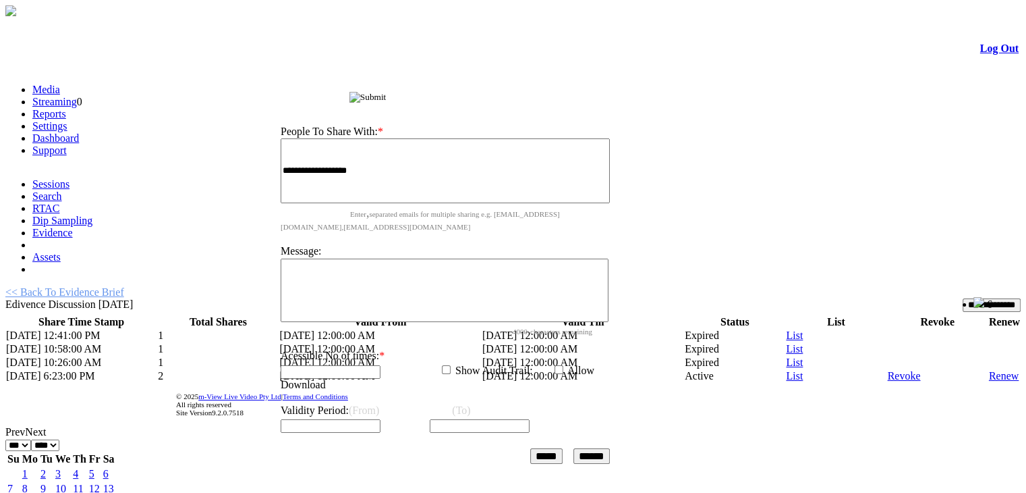
drag, startPoint x: 439, startPoint y: 202, endPoint x: 485, endPoint y: 63, distance: 146.4
click at [350, 92] on span "Share Evidence Brief" at bounding box center [309, 97] width 81 height 11
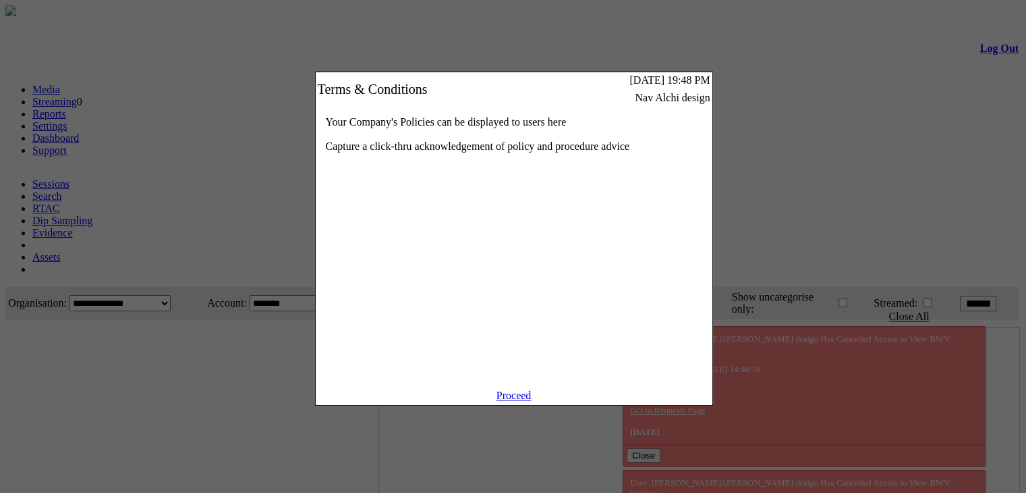
click at [515, 401] on link "Proceed" at bounding box center [514, 394] width 35 height 11
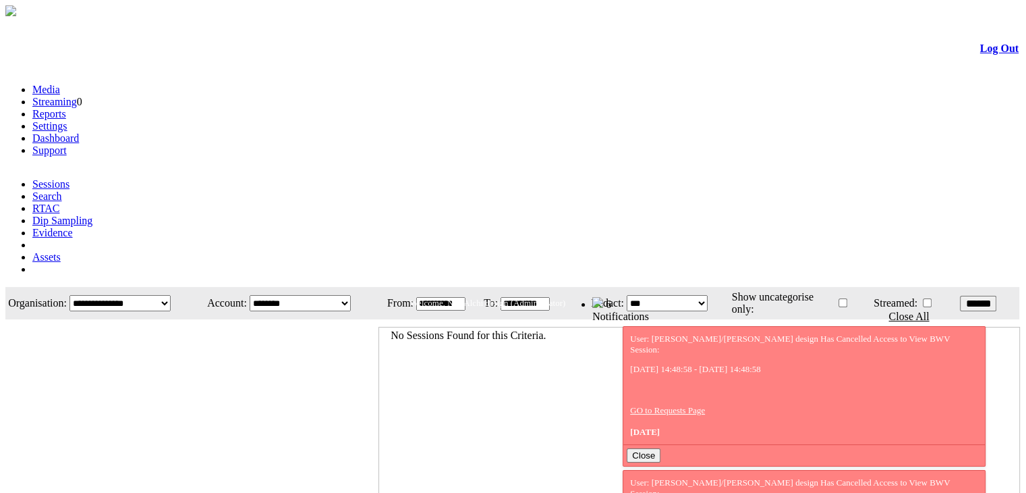
click at [73, 227] on link "Evidence" at bounding box center [52, 232] width 40 height 11
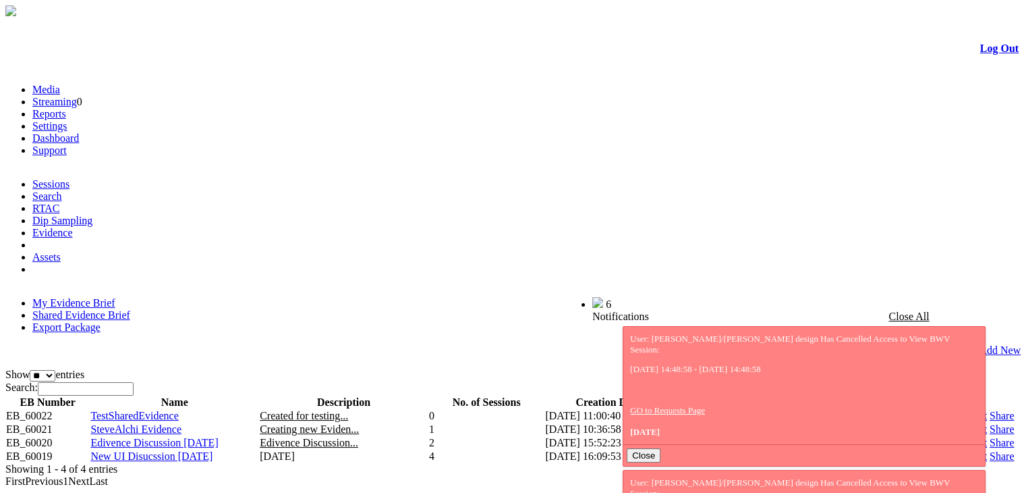
click at [990, 437] on link "Share" at bounding box center [1002, 442] width 24 height 11
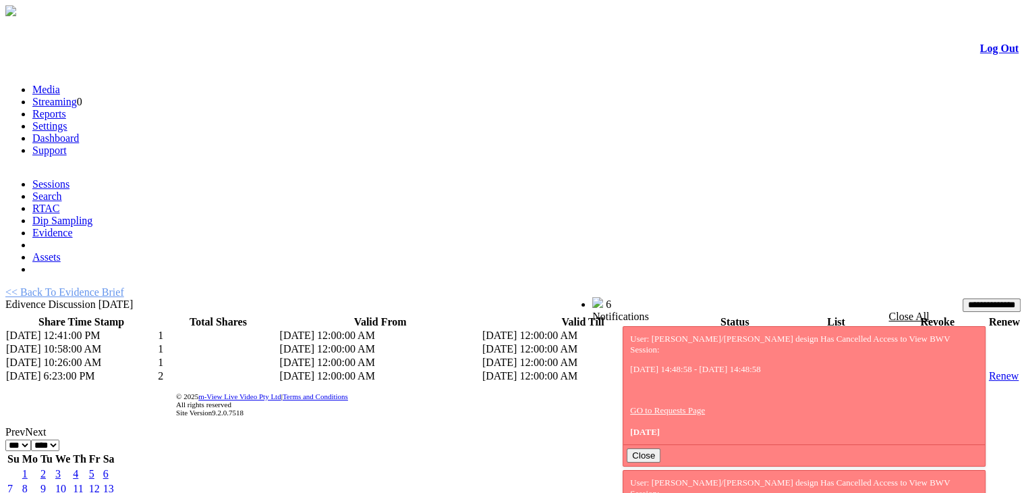
click at [786, 370] on link "List" at bounding box center [794, 375] width 17 height 11
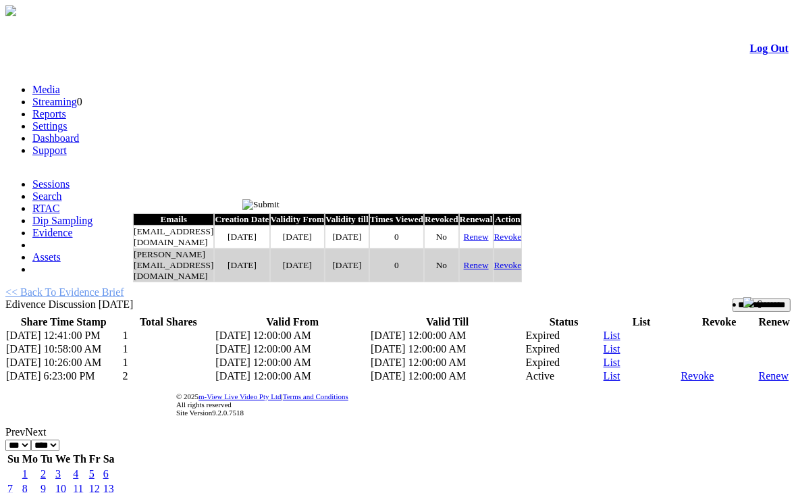
click at [489, 242] on link "Renew" at bounding box center [476, 236] width 25 height 10
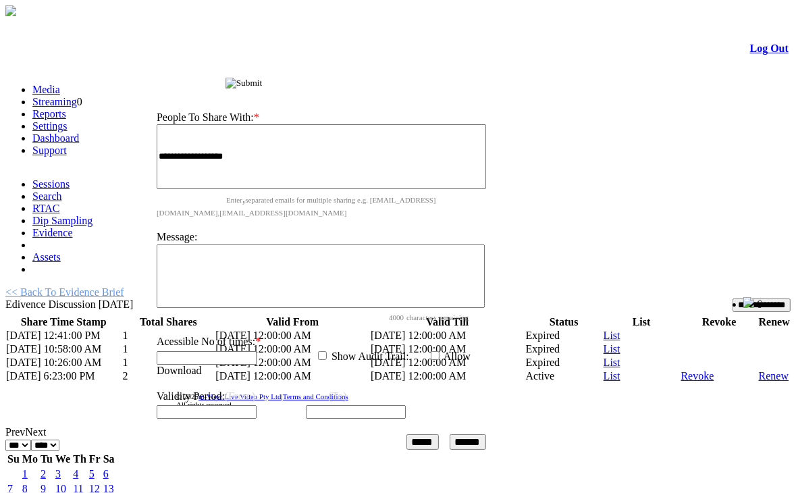
drag, startPoint x: 316, startPoint y: 202, endPoint x: 336, endPoint y: 67, distance: 137.1
click at [225, 78] on span "Share Evidence Brief" at bounding box center [184, 83] width 81 height 11
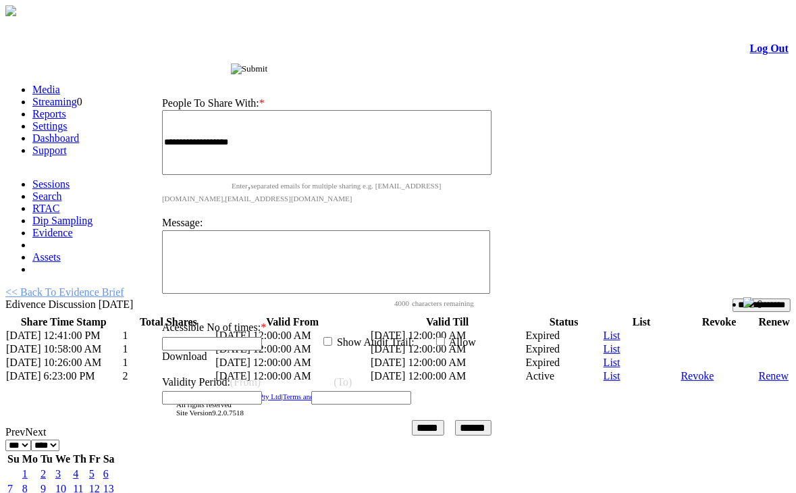
click at [476, 420] on input "******" at bounding box center [473, 428] width 36 height 16
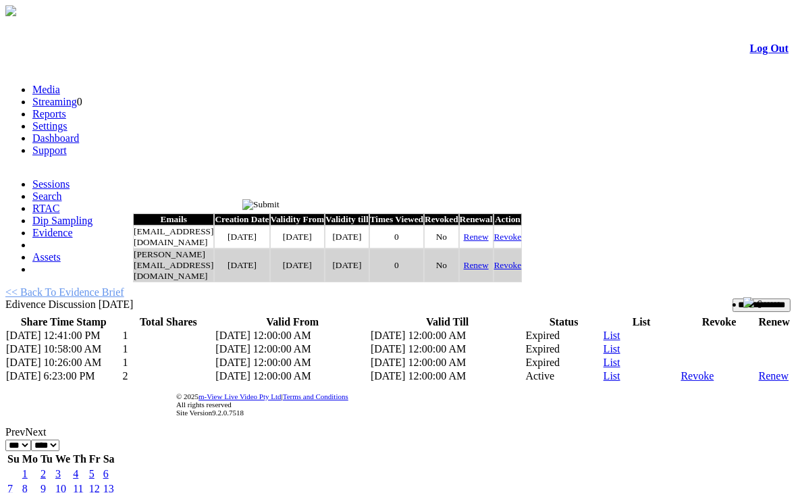
click at [279, 204] on input "image" at bounding box center [260, 204] width 37 height 11
